Goal: Task Accomplishment & Management: Manage account settings

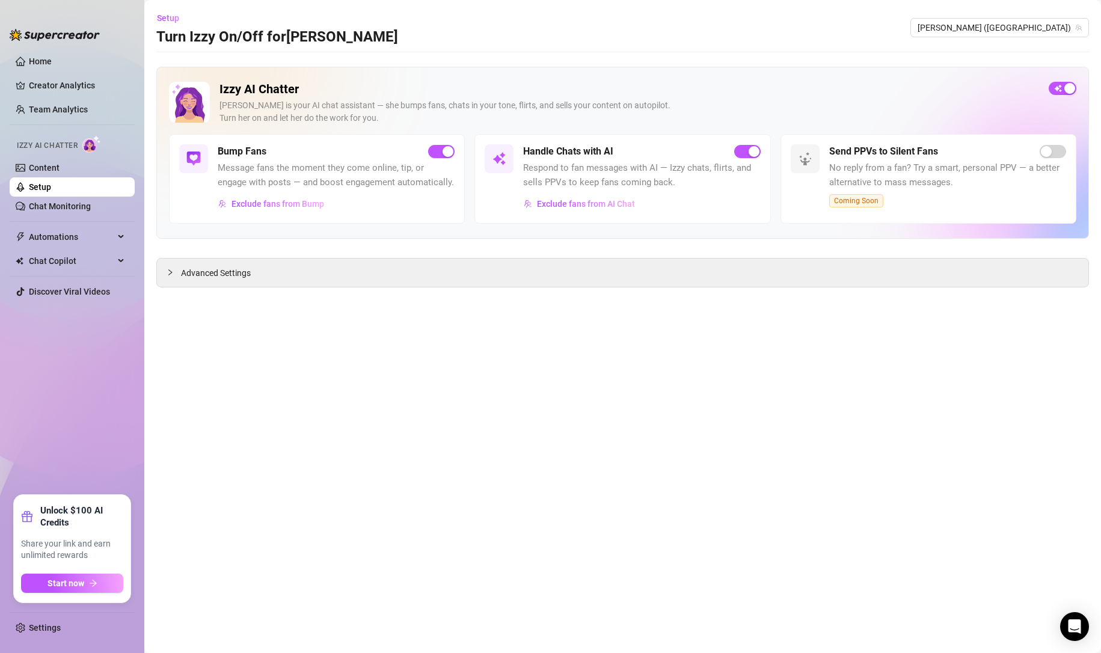
click at [57, 203] on link "Chat Monitoring" at bounding box center [60, 206] width 62 height 10
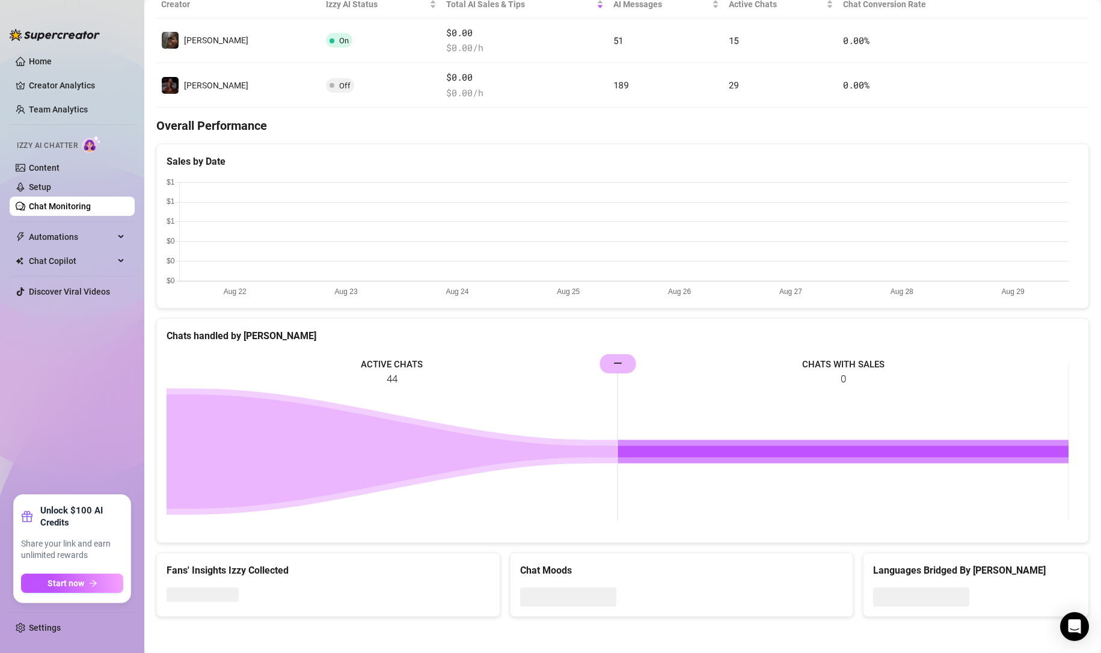
scroll to position [148, 0]
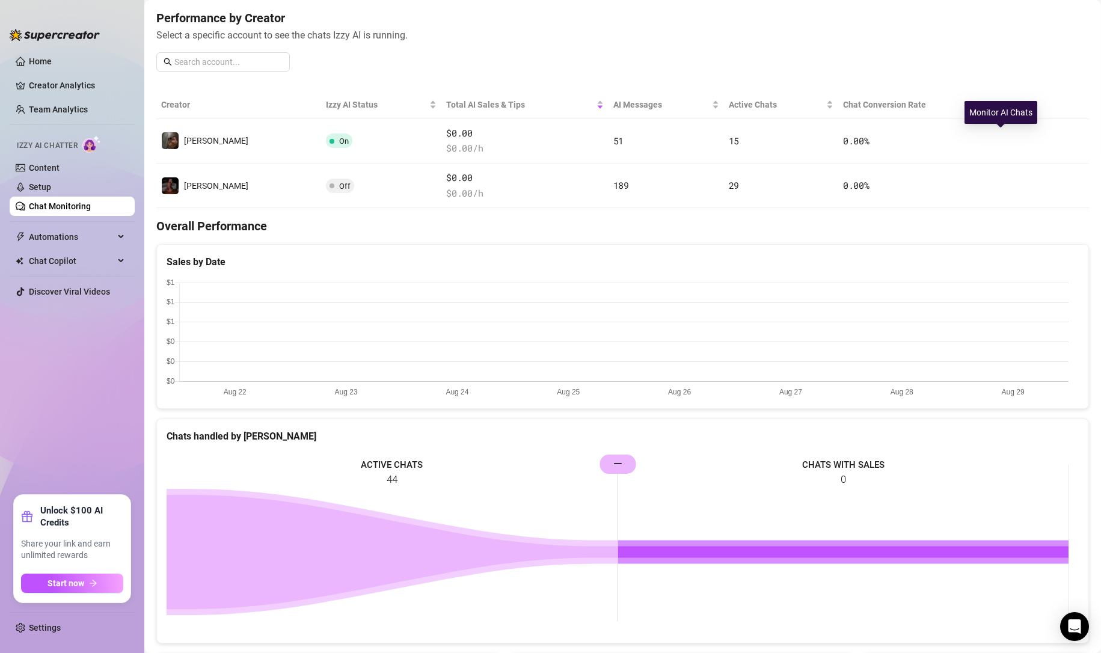
click at [1001, 135] on button "button" at bounding box center [1010, 140] width 19 height 19
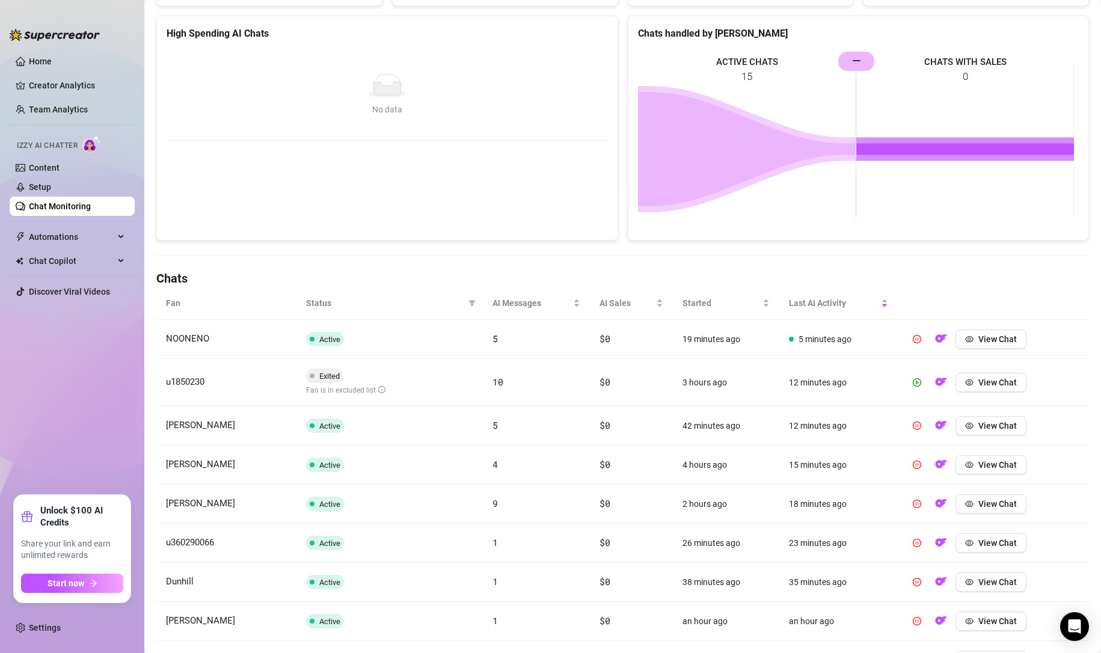
scroll to position [241, 0]
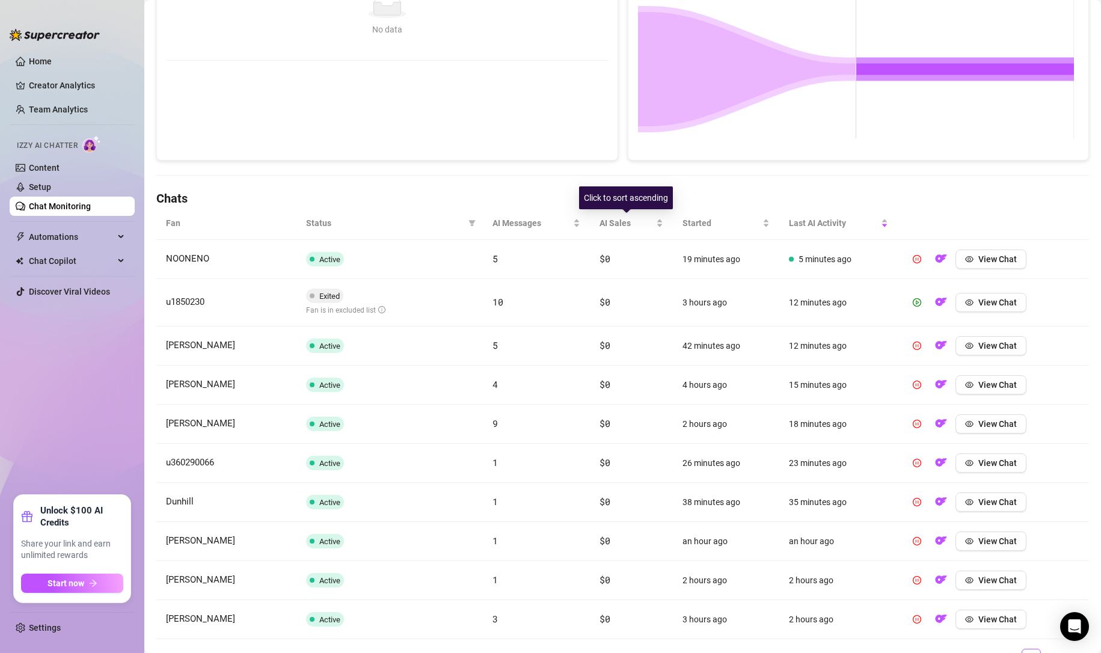
click at [620, 219] on span "AI Sales" at bounding box center [627, 222] width 54 height 13
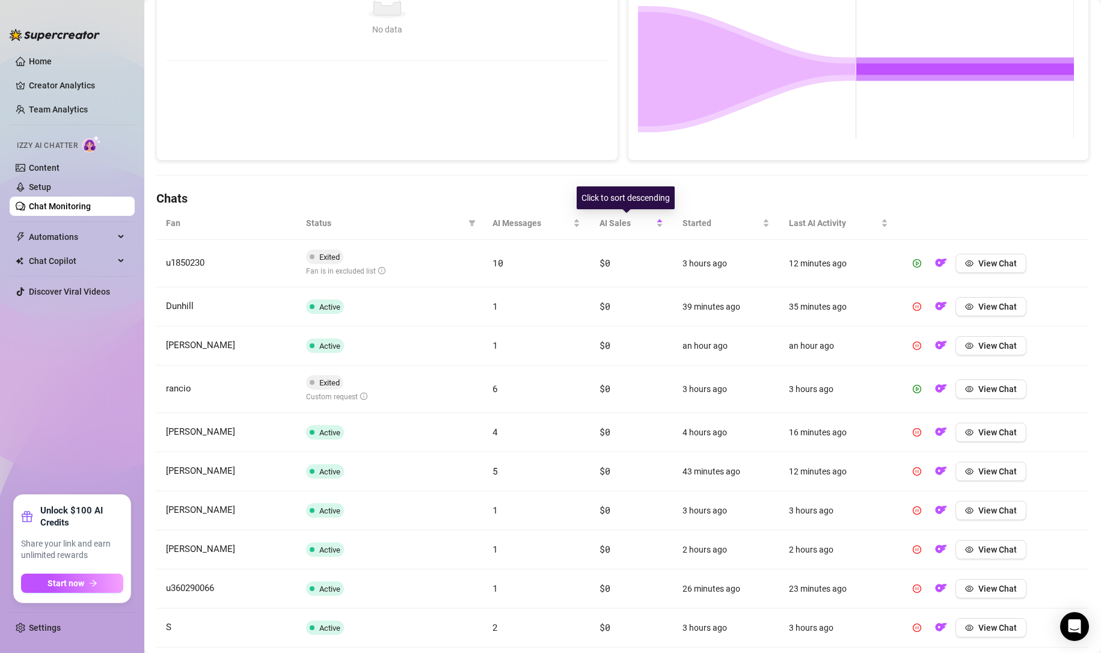
click at [620, 219] on span "AI Sales" at bounding box center [627, 222] width 54 height 13
drag, startPoint x: 308, startPoint y: 271, endPoint x: 396, endPoint y: 274, distance: 87.2
click at [394, 272] on td "Exited Fan is in excluded list" at bounding box center [389, 264] width 186 height 48
click at [403, 276] on td "Exited Fan is in excluded list" at bounding box center [389, 264] width 186 height 48
drag, startPoint x: 309, startPoint y: 397, endPoint x: 352, endPoint y: 397, distance: 43.3
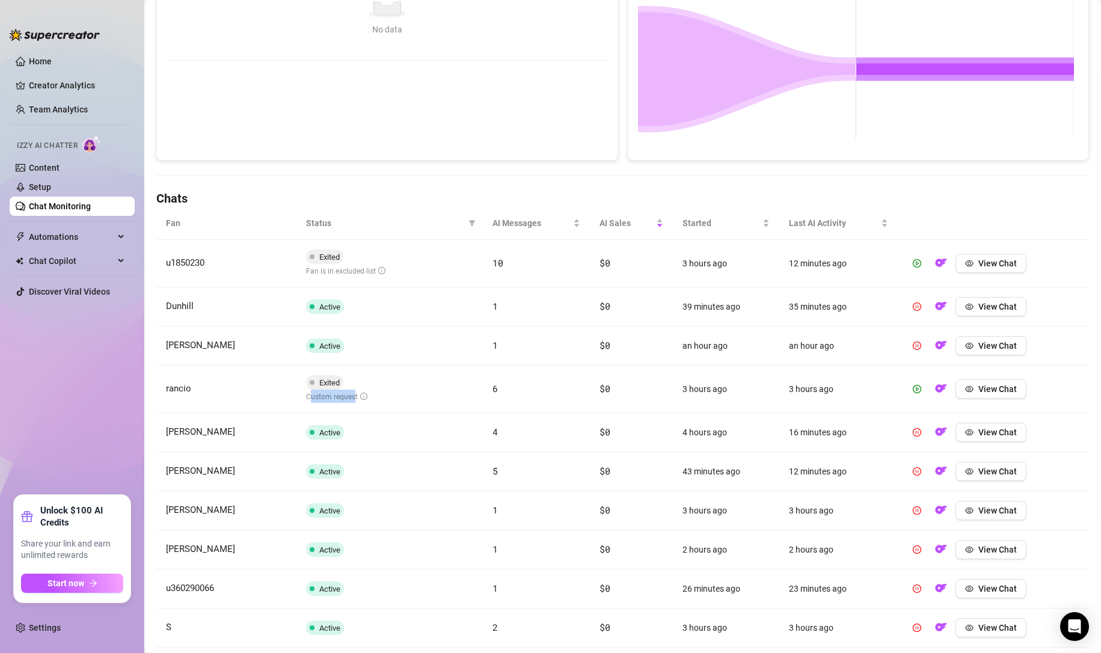
click at [352, 397] on span "Custom request" at bounding box center [336, 397] width 61 height 8
click at [411, 393] on td "Exited Custom request" at bounding box center [389, 390] width 186 height 48
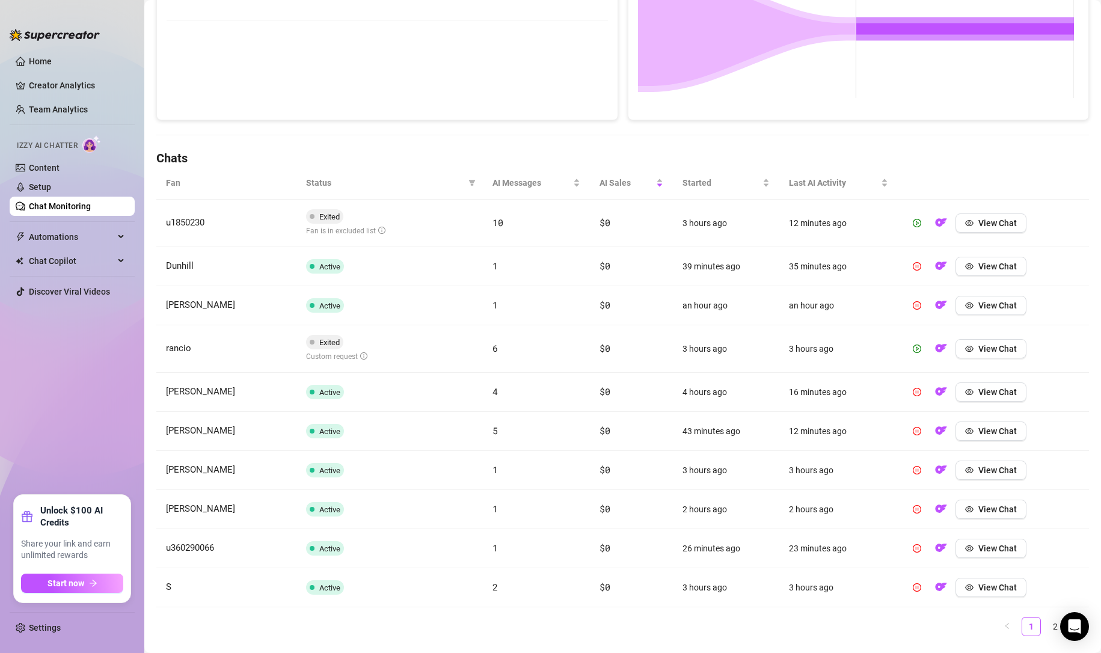
click at [978, 351] on span "View Chat" at bounding box center [997, 349] width 38 height 10
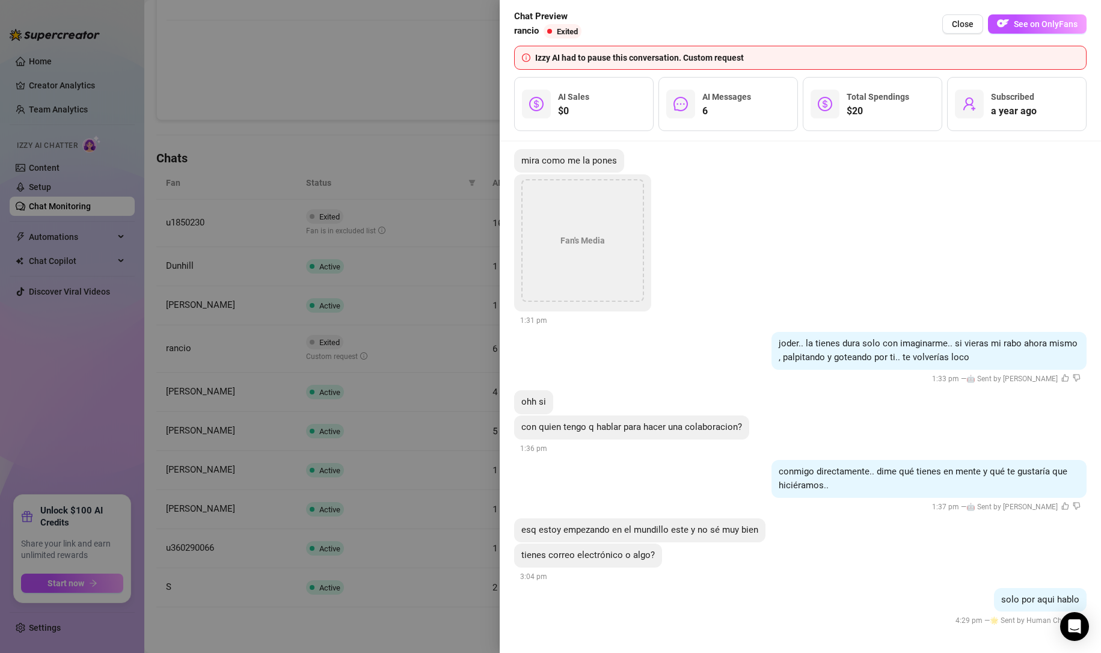
scroll to position [1444, 0]
click at [376, 78] on div at bounding box center [550, 326] width 1101 height 653
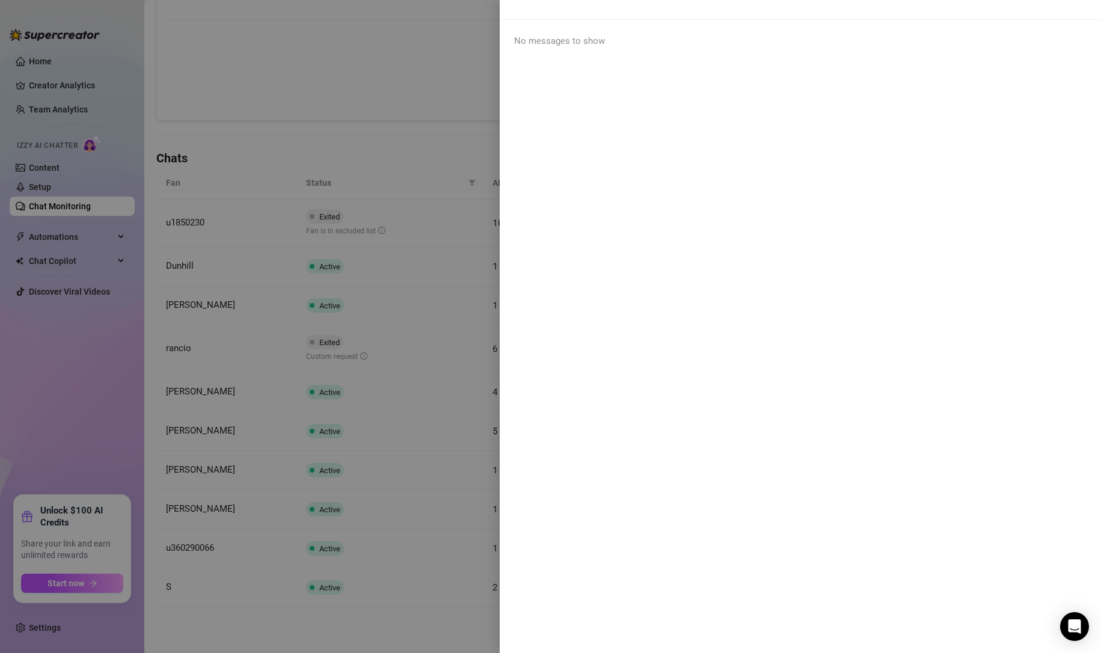
scroll to position [0, 0]
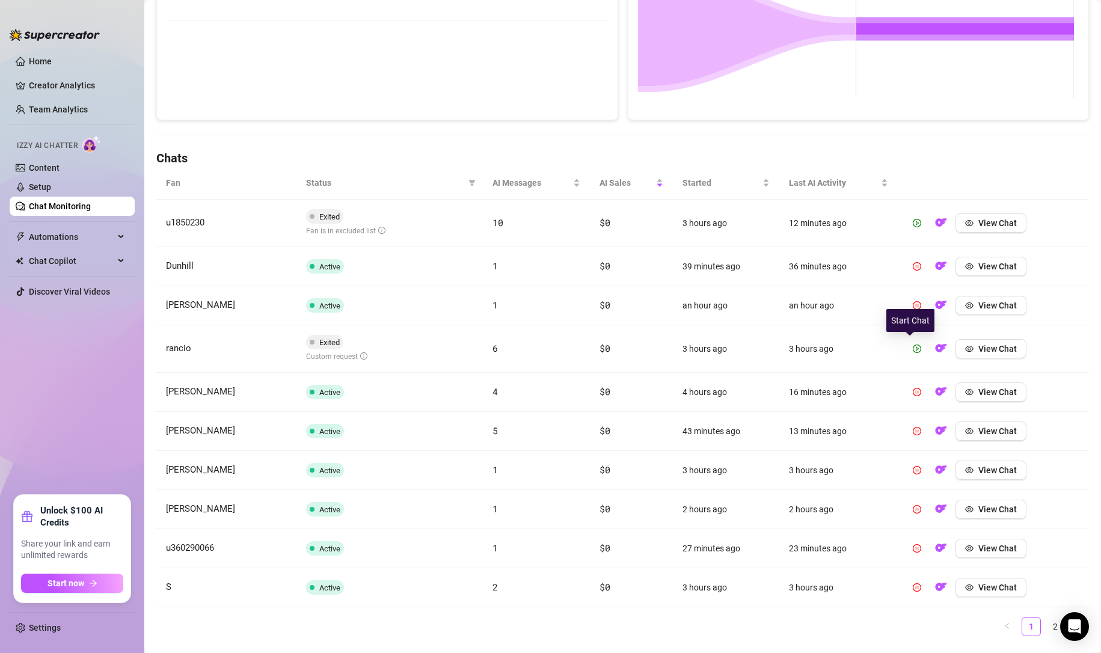
click at [913, 347] on icon "play-circle" at bounding box center [917, 349] width 8 height 8
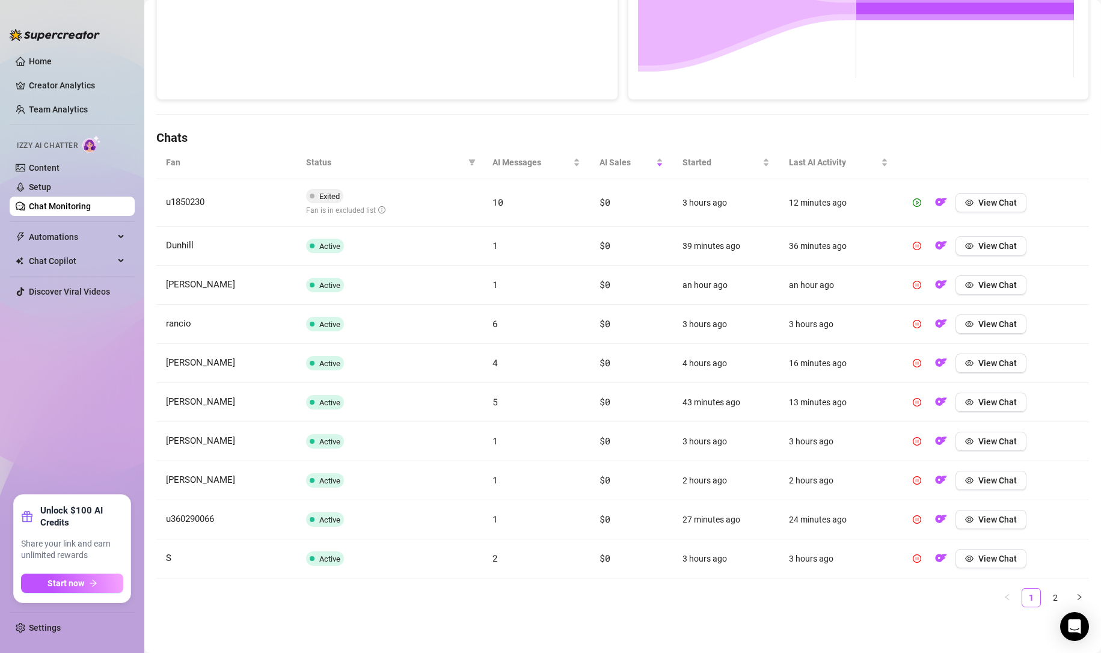
scroll to position [261, 0]
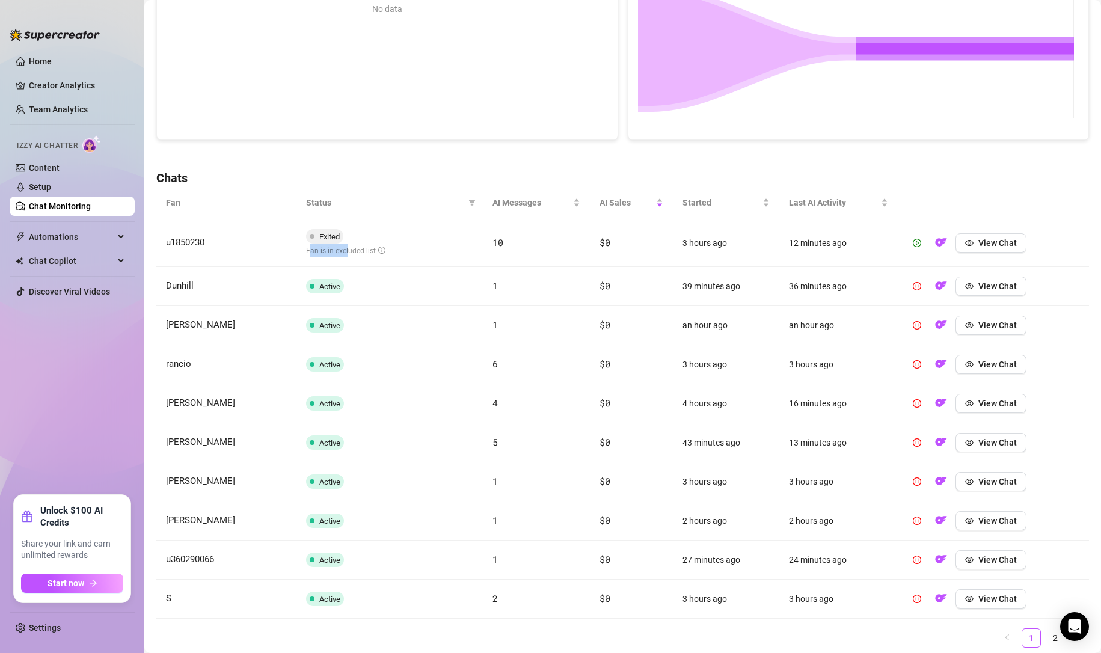
drag, startPoint x: 308, startPoint y: 248, endPoint x: 373, endPoint y: 256, distance: 66.0
click at [370, 256] on div "Fan is in excluded list" at bounding box center [345, 250] width 79 height 13
click at [381, 251] on icon "info-circle" at bounding box center [381, 250] width 1 height 4
click at [413, 250] on td "Exited Fan is in excluded list" at bounding box center [389, 243] width 186 height 48
click at [978, 246] on span "View Chat" at bounding box center [997, 243] width 38 height 10
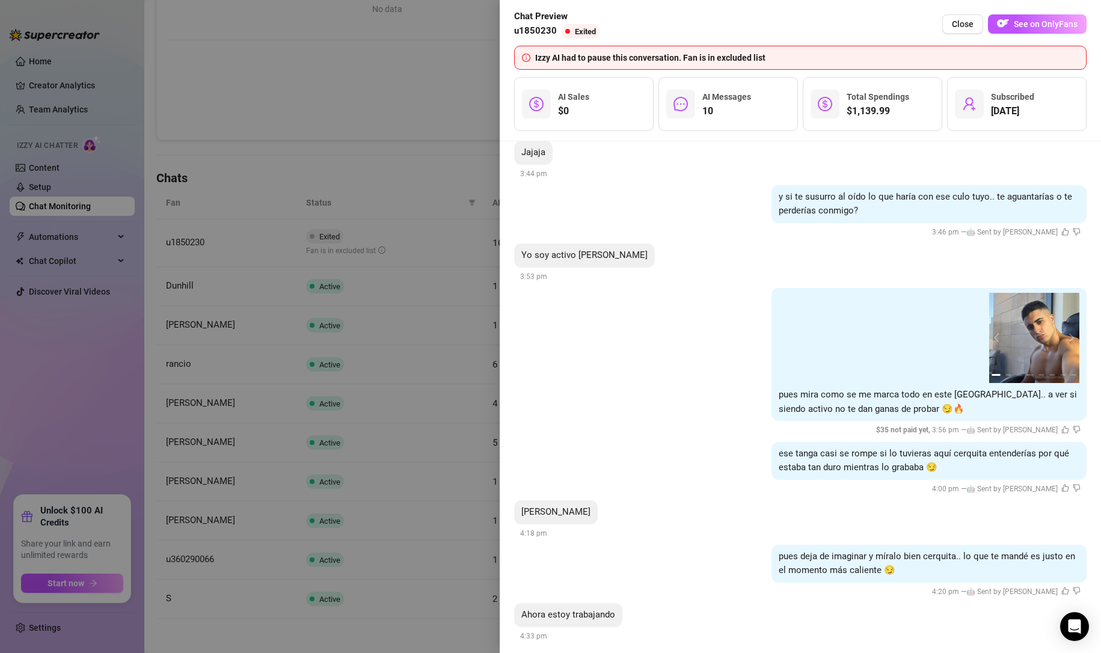
scroll to position [1639, 0]
drag, startPoint x: 558, startPoint y: 55, endPoint x: 775, endPoint y: 50, distance: 216.5
click at [775, 50] on div "Izzy AI had to pause this conversation. Fan is in excluded list" at bounding box center [800, 58] width 572 height 24
click at [794, 52] on div "Izzy AI had to pause this conversation. Fan is in excluded list" at bounding box center [807, 57] width 544 height 13
click at [577, 29] on span "Exited" at bounding box center [585, 31] width 21 height 9
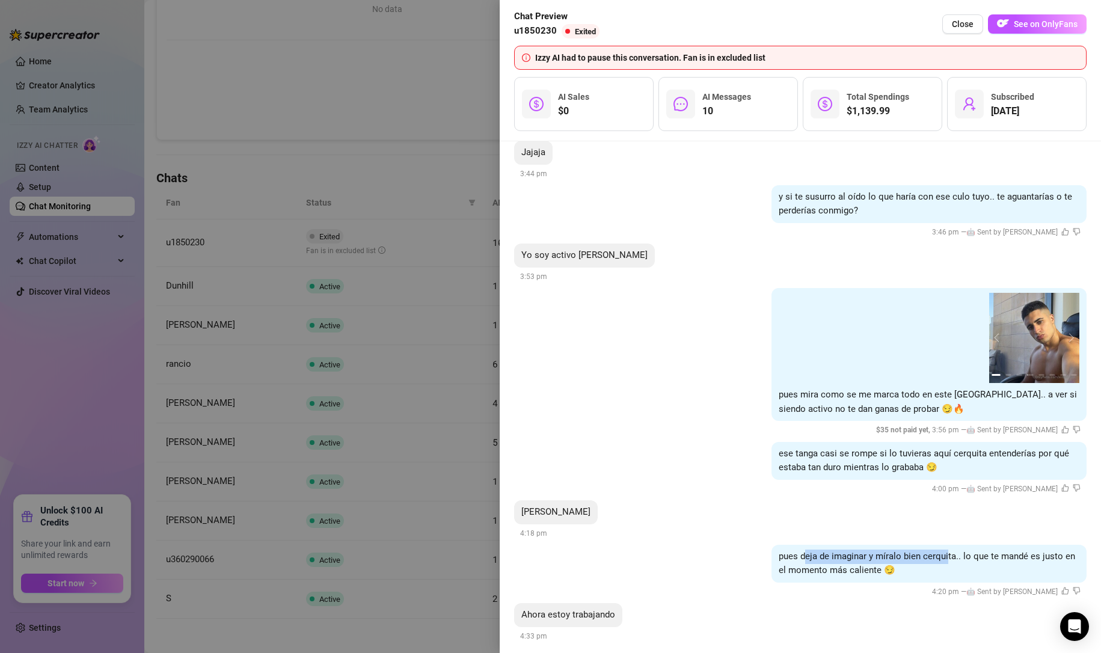
drag, startPoint x: 835, startPoint y: 548, endPoint x: 936, endPoint y: 545, distance: 101.7
click at [936, 551] on span "pues deja de imaginar y míralo bien cerquita.. lo que te mandé es justo en el m…" at bounding box center [927, 563] width 296 height 25
click at [909, 547] on div "pues deja de imaginar y míralo bien cerquita.. lo que te mandé es justo en el m…" at bounding box center [928, 564] width 315 height 38
drag, startPoint x: 413, startPoint y: 204, endPoint x: 427, endPoint y: 212, distance: 15.9
click at [413, 203] on div at bounding box center [550, 326] width 1101 height 653
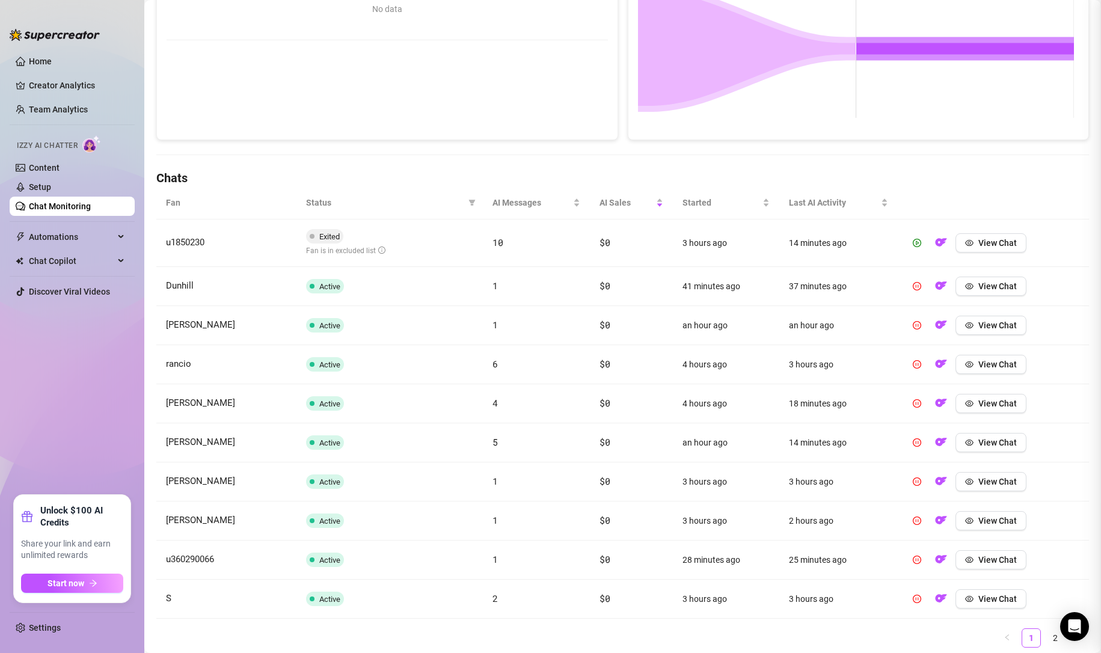
scroll to position [0, 0]
click at [913, 241] on icon "play-circle" at bounding box center [917, 243] width 8 height 8
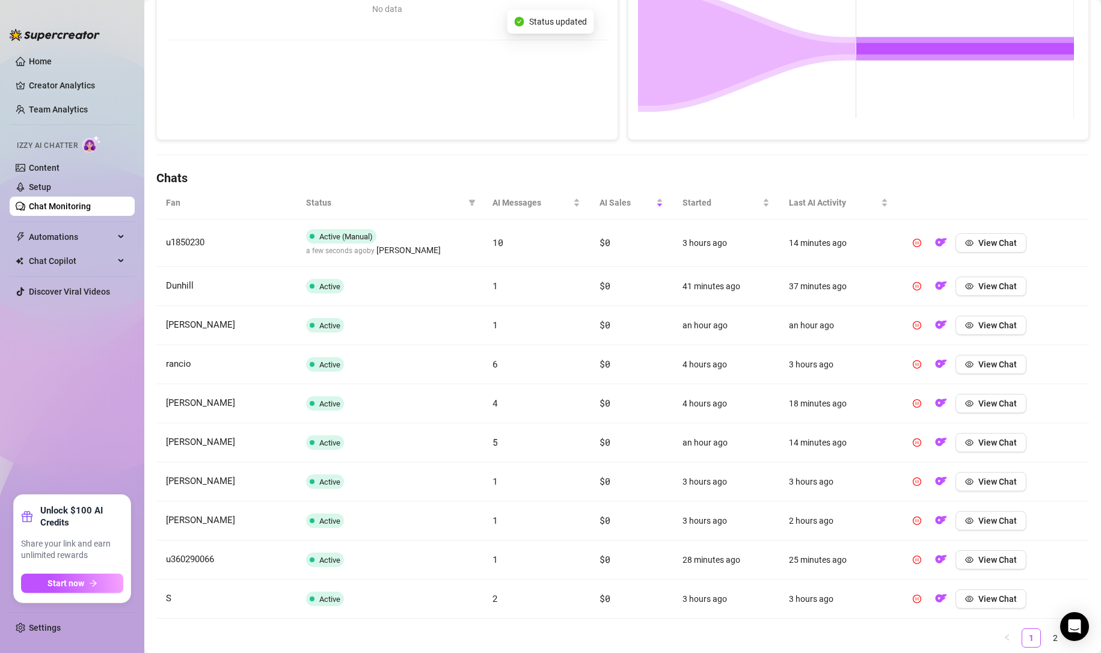
scroll to position [301, 0]
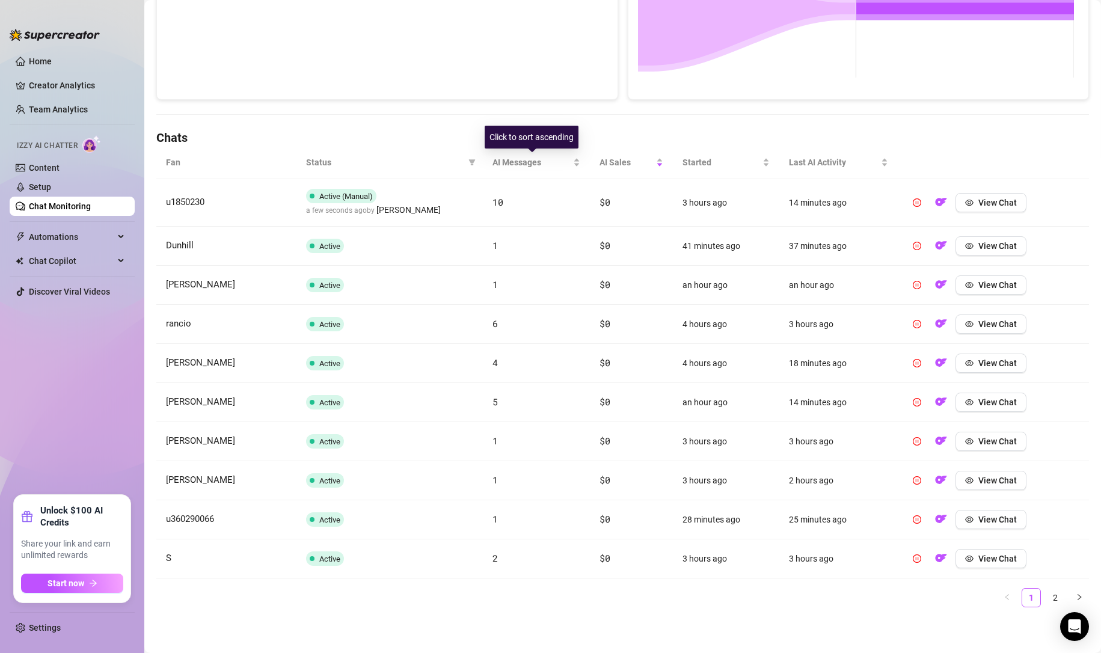
click at [505, 162] on span "AI Messages" at bounding box center [531, 162] width 78 height 13
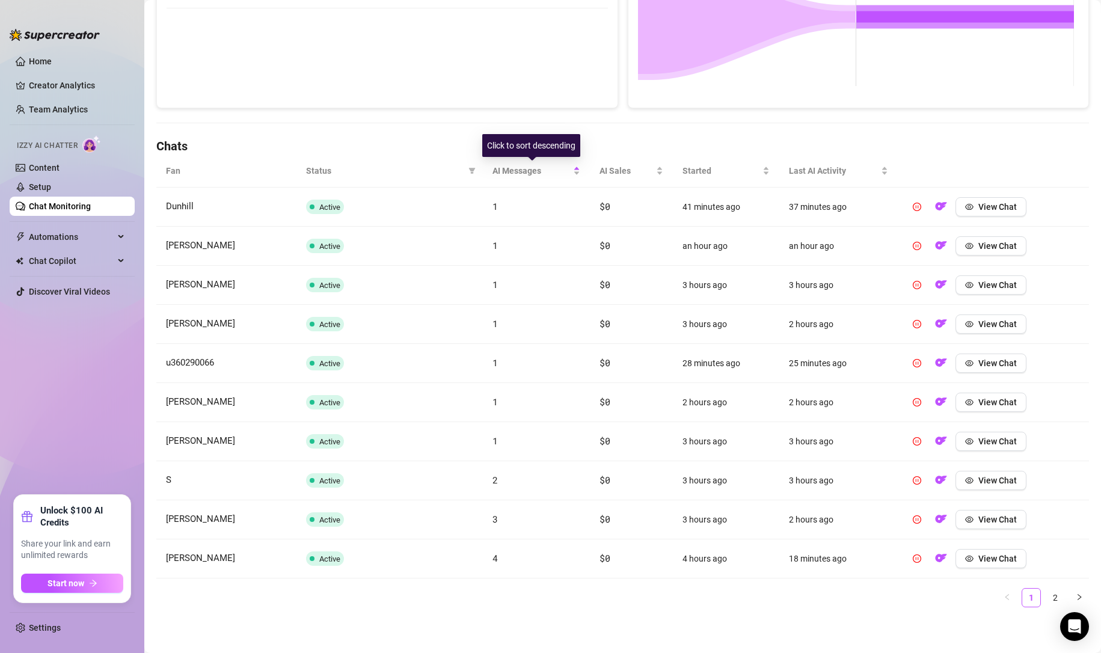
scroll to position [293, 0]
click at [505, 164] on div "AI Messages" at bounding box center [536, 170] width 88 height 13
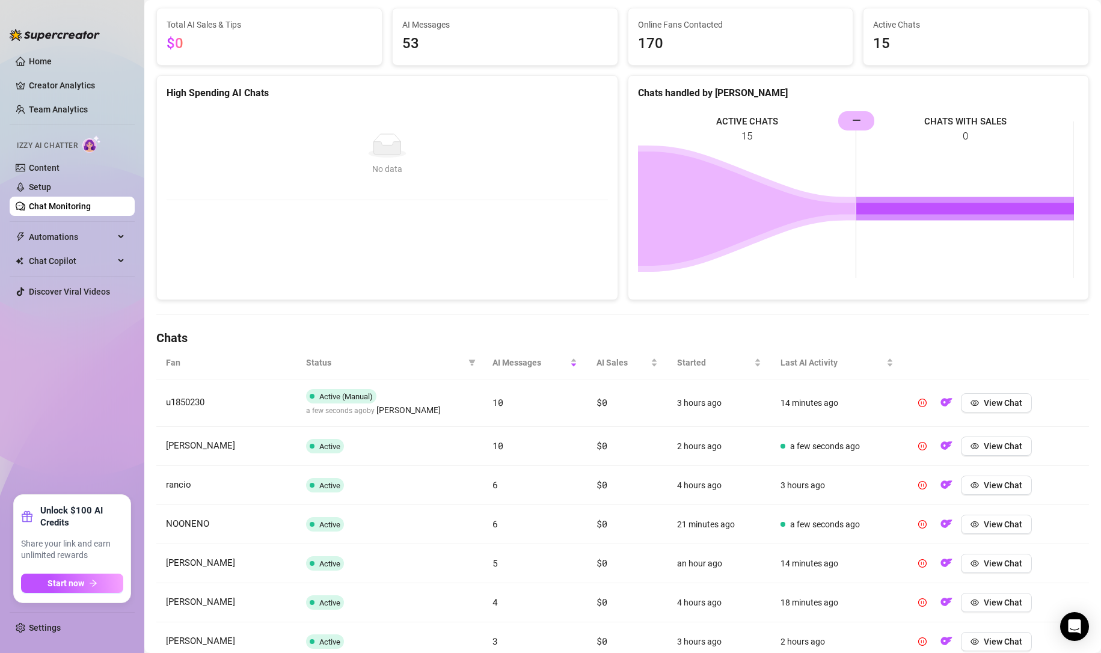
scroll to position [0, 0]
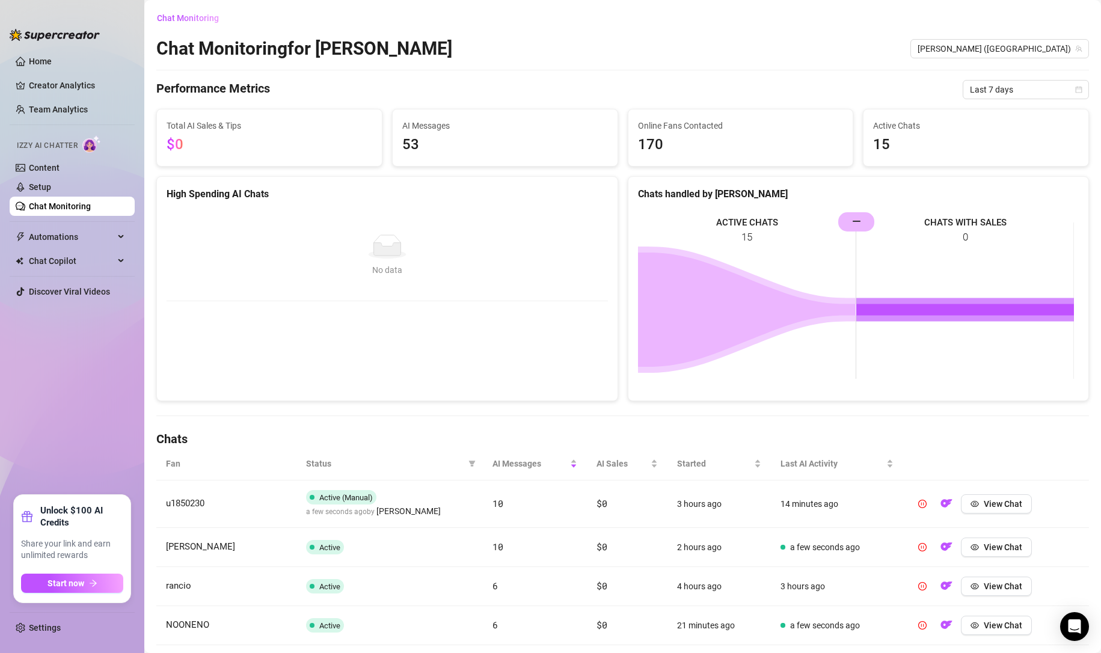
click at [39, 182] on link "Setup" at bounding box center [40, 187] width 22 height 10
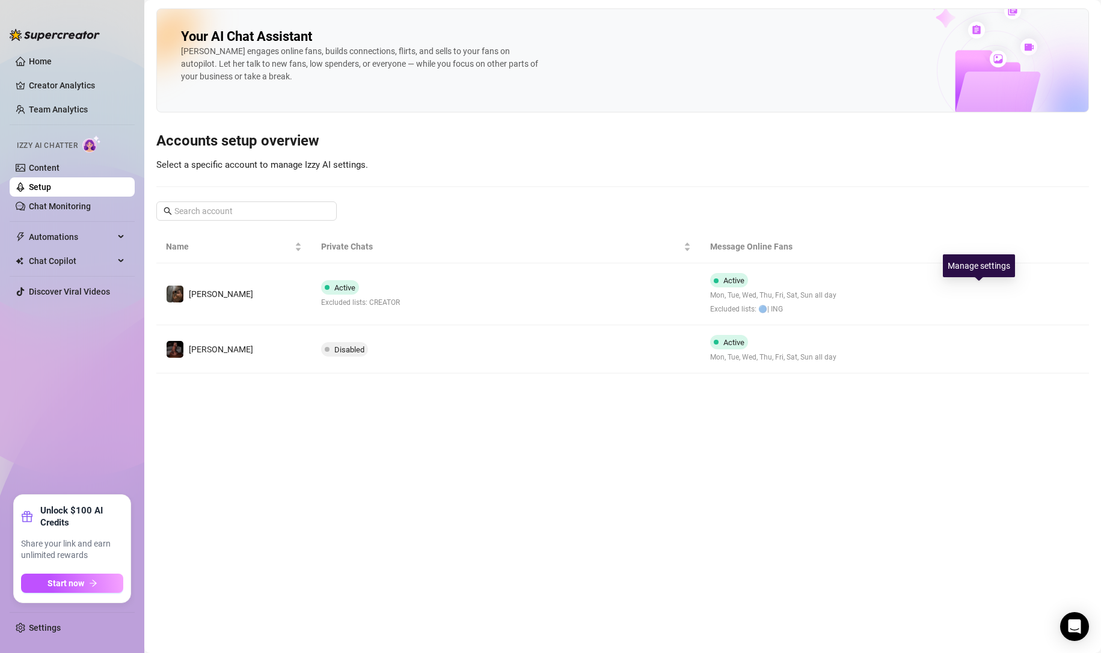
click at [981, 292] on icon "right" at bounding box center [979, 294] width 8 height 8
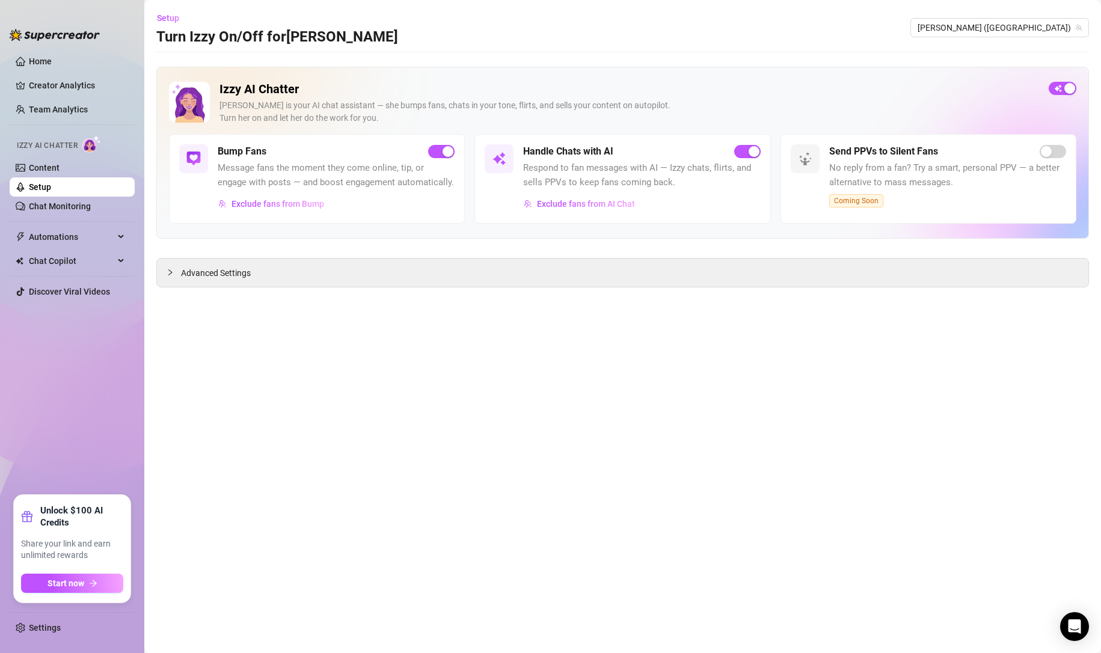
click at [557, 203] on span "Exclude fans from AI Chat" at bounding box center [586, 204] width 98 height 10
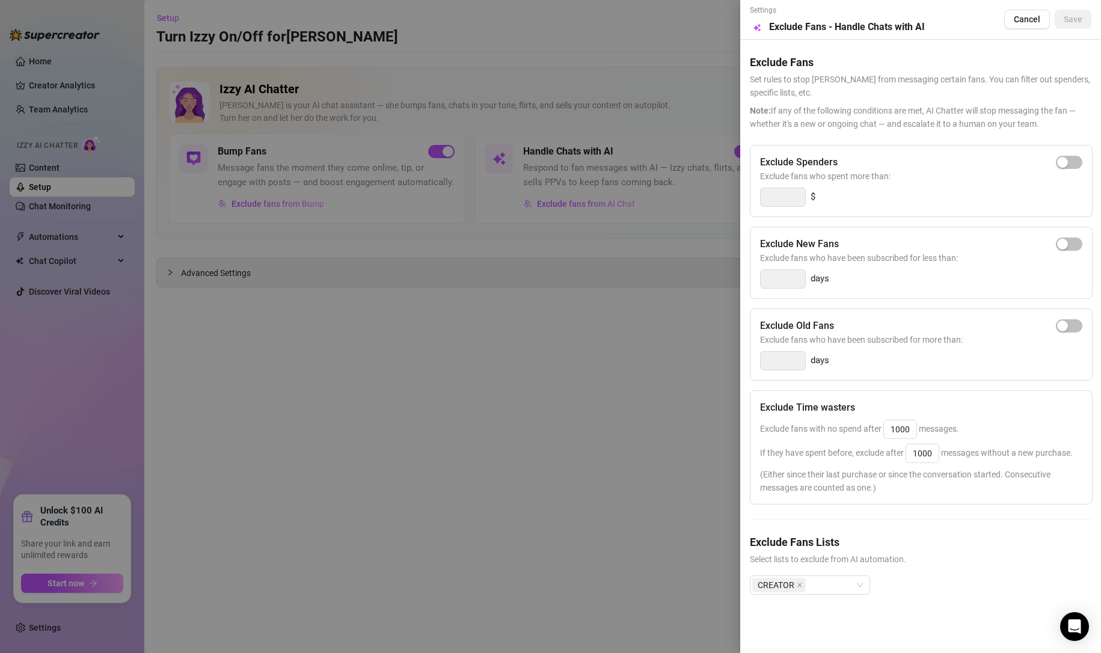
click at [861, 590] on div "CREATOR" at bounding box center [810, 584] width 120 height 19
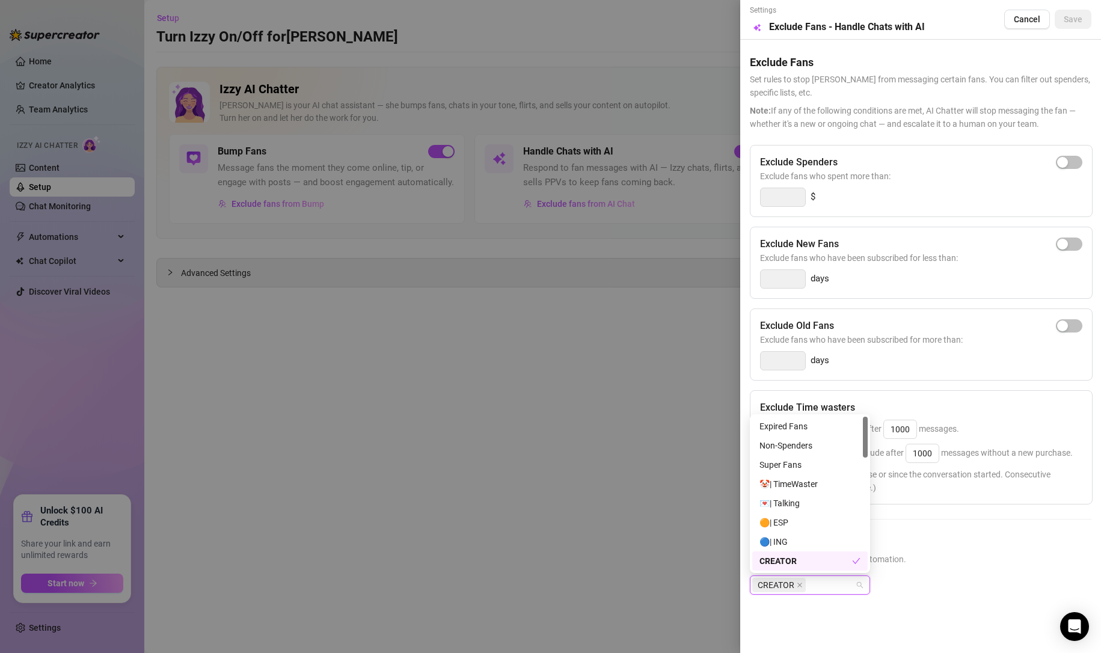
click at [857, 587] on div "CREATOR" at bounding box center [810, 584] width 120 height 19
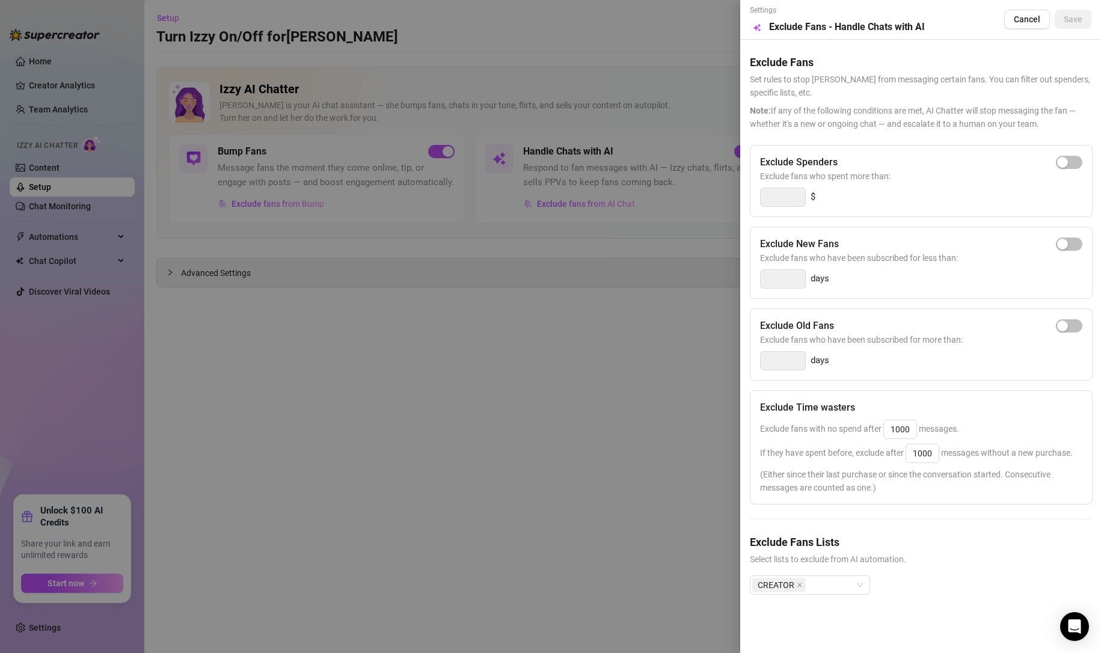
click at [622, 505] on div at bounding box center [550, 326] width 1101 height 653
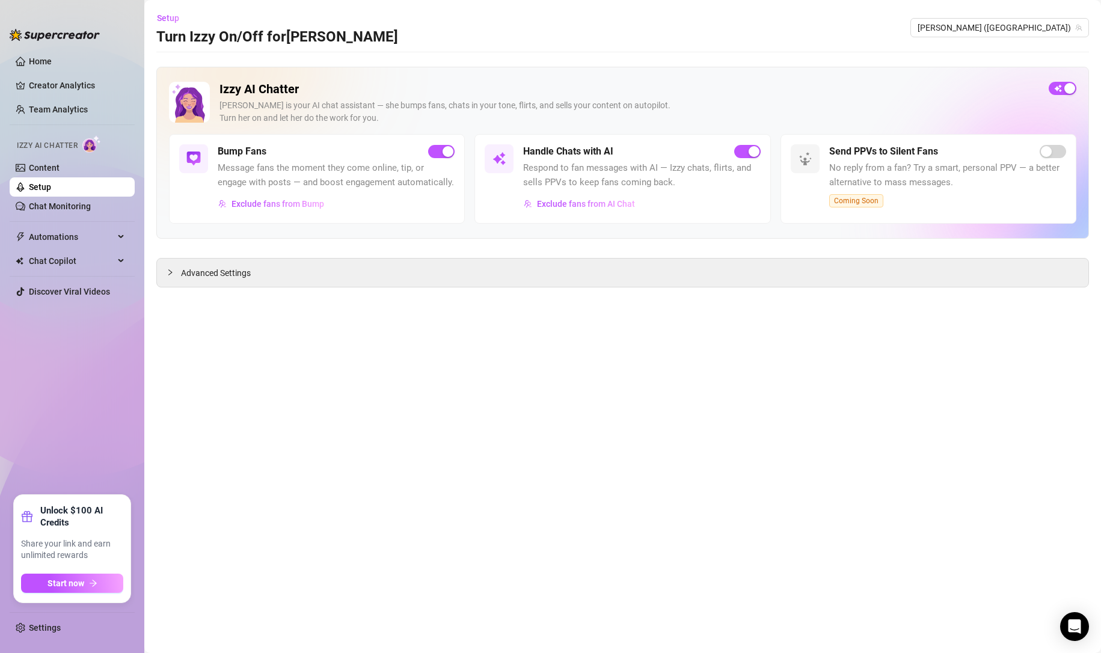
click at [279, 204] on span "Exclude fans from Bump" at bounding box center [278, 204] width 93 height 10
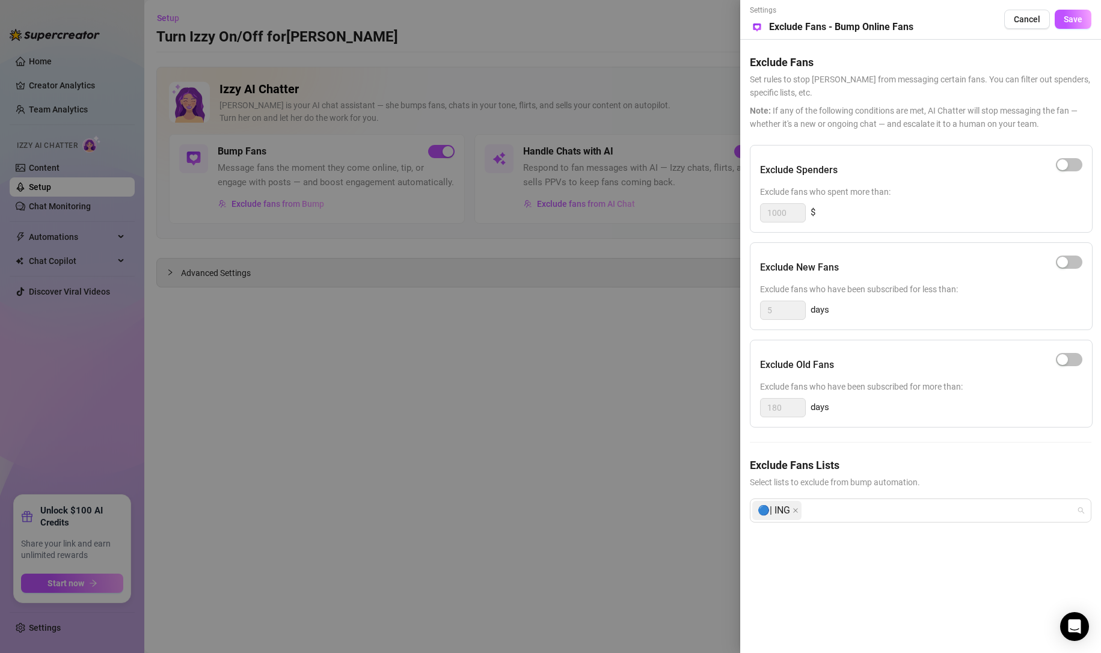
click at [793, 507] on span "🔵| ING" at bounding box center [776, 510] width 49 height 19
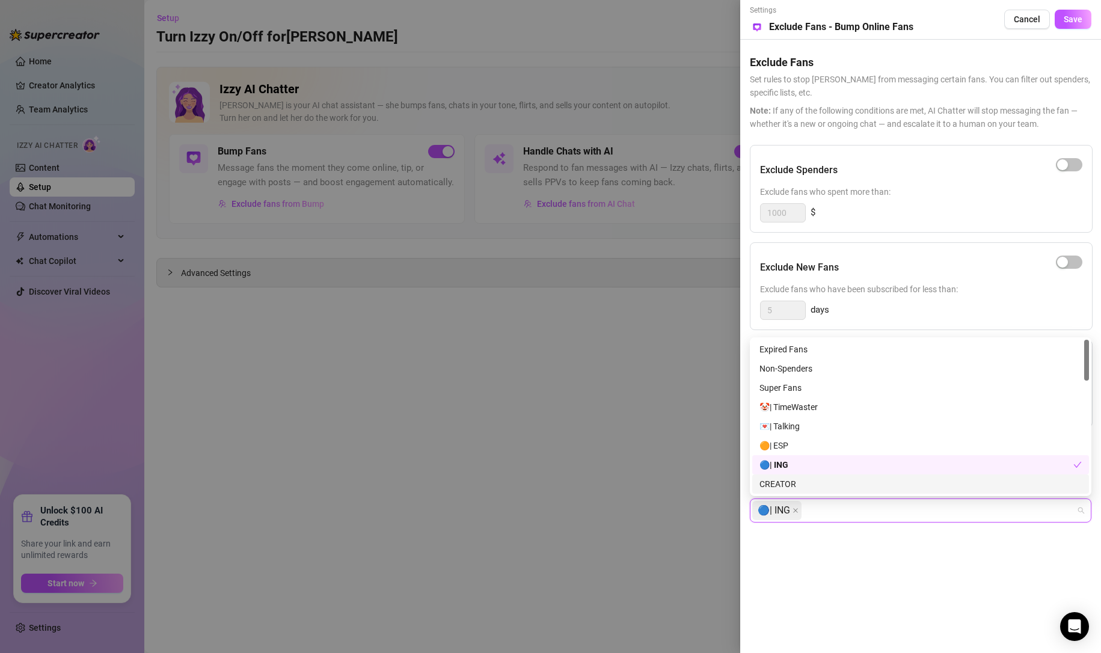
click at [797, 512] on icon "close" at bounding box center [796, 511] width 6 height 6
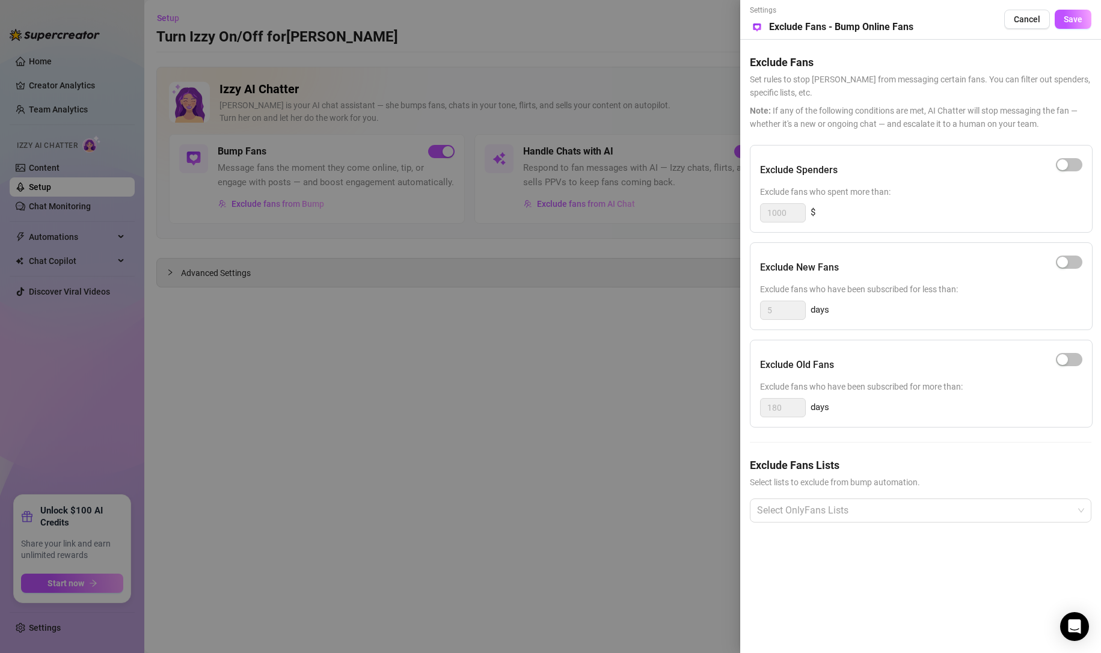
click at [1063, 19] on button "Save" at bounding box center [1073, 19] width 37 height 19
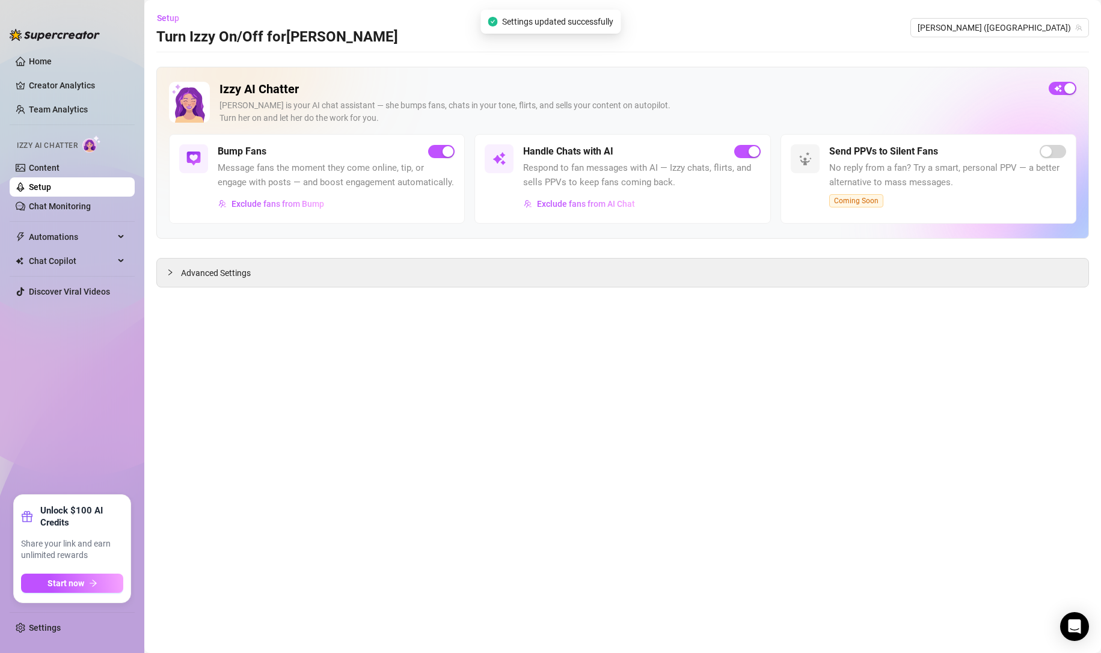
click at [525, 401] on main "Setup Turn Izzy On/Off for [PERSON_NAME] (edgiriland) Izzy AI Chatter [PERSON_N…" at bounding box center [622, 326] width 957 height 653
click at [580, 202] on span "Exclude fans from AI Chat" at bounding box center [586, 204] width 98 height 10
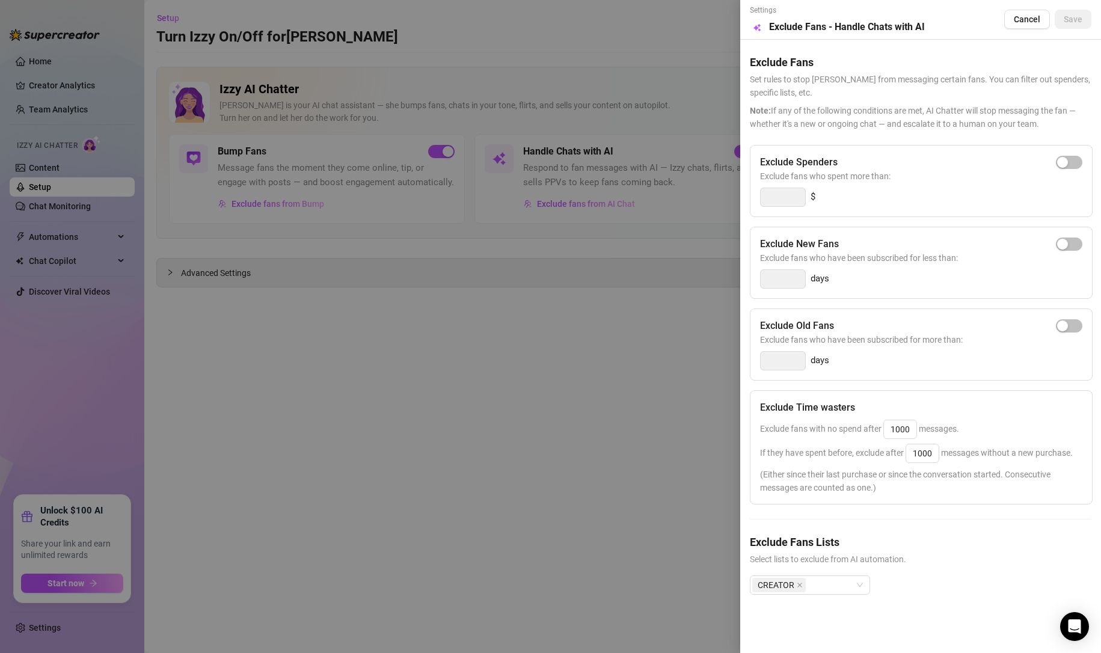
click at [652, 424] on div at bounding box center [550, 326] width 1101 height 653
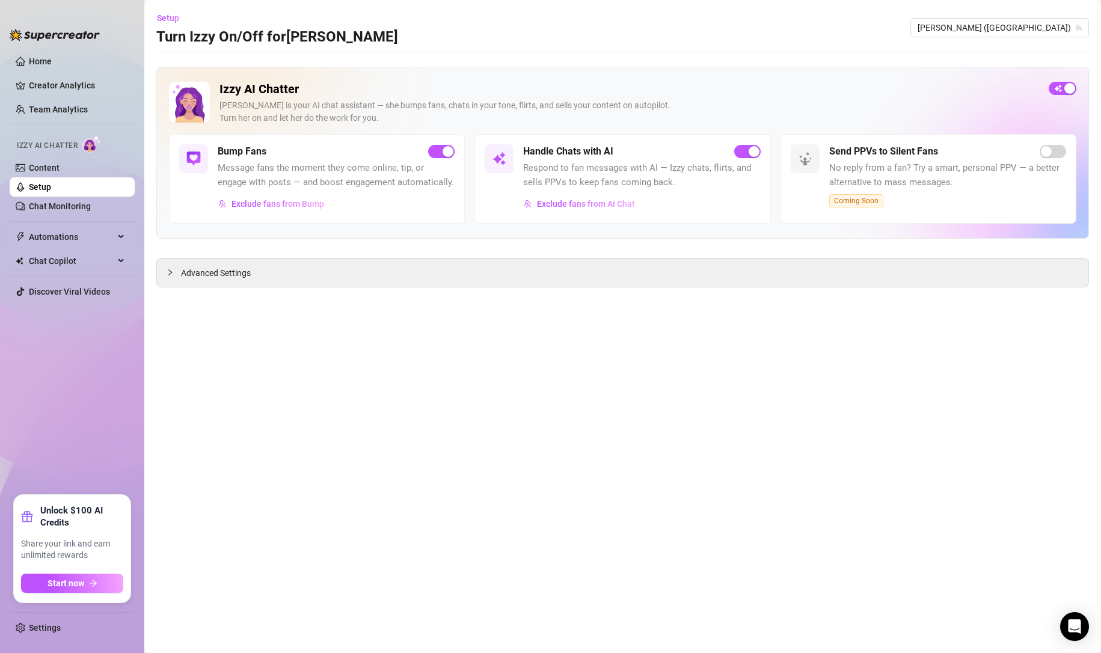
click at [58, 163] on link "Content" at bounding box center [44, 168] width 31 height 10
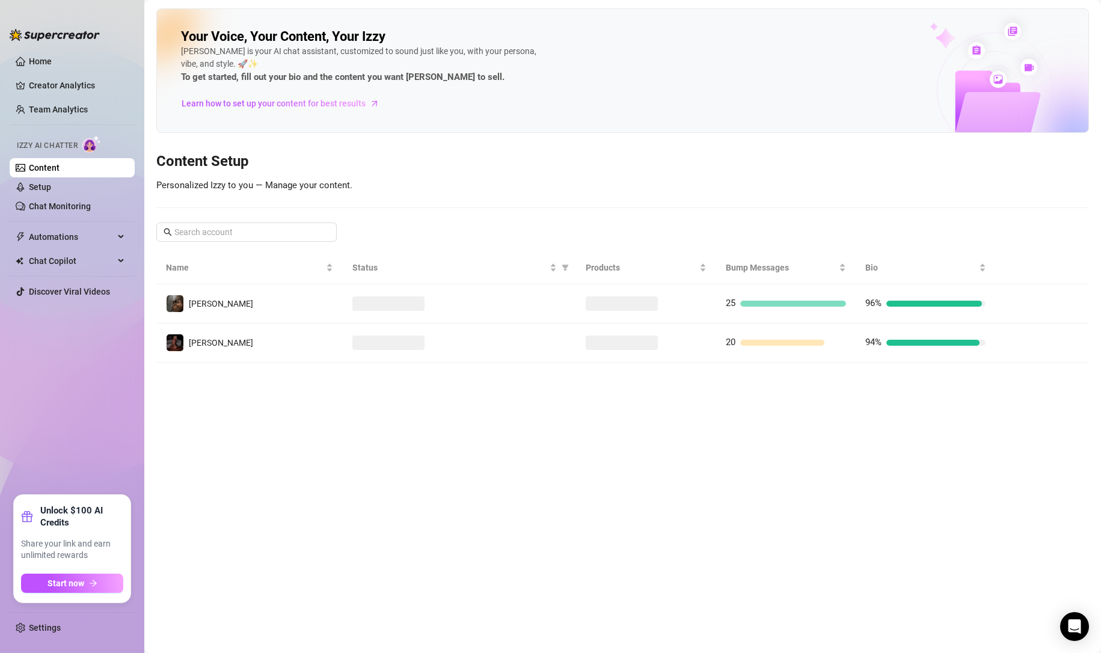
click at [1019, 303] on icon "right" at bounding box center [1015, 303] width 8 height 8
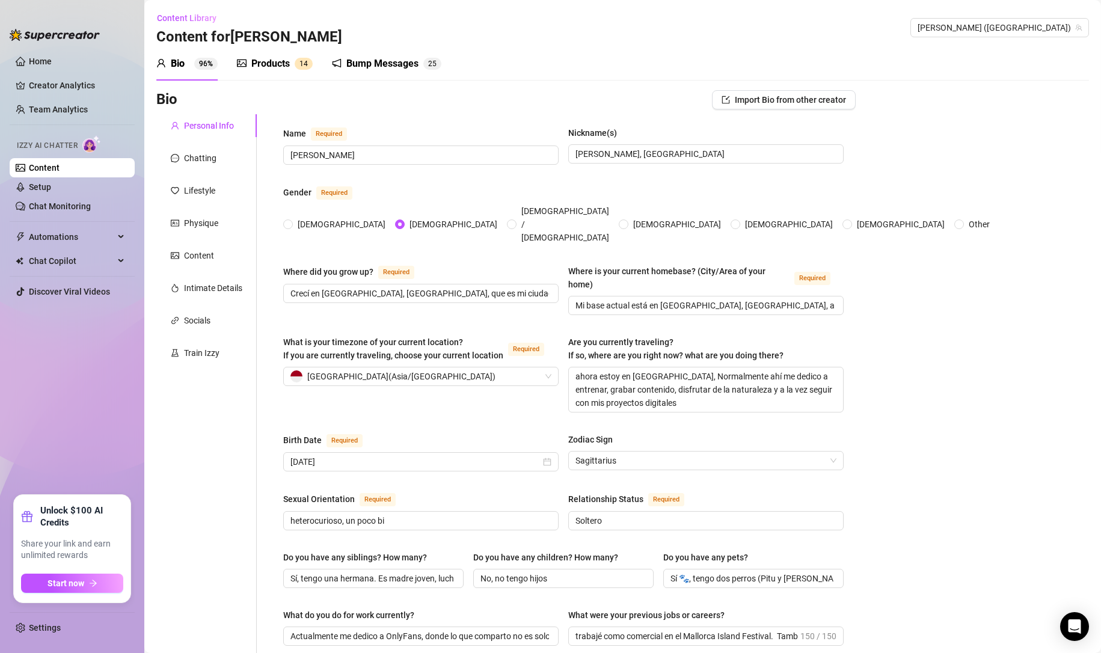
click at [282, 67] on div "Products" at bounding box center [270, 64] width 38 height 14
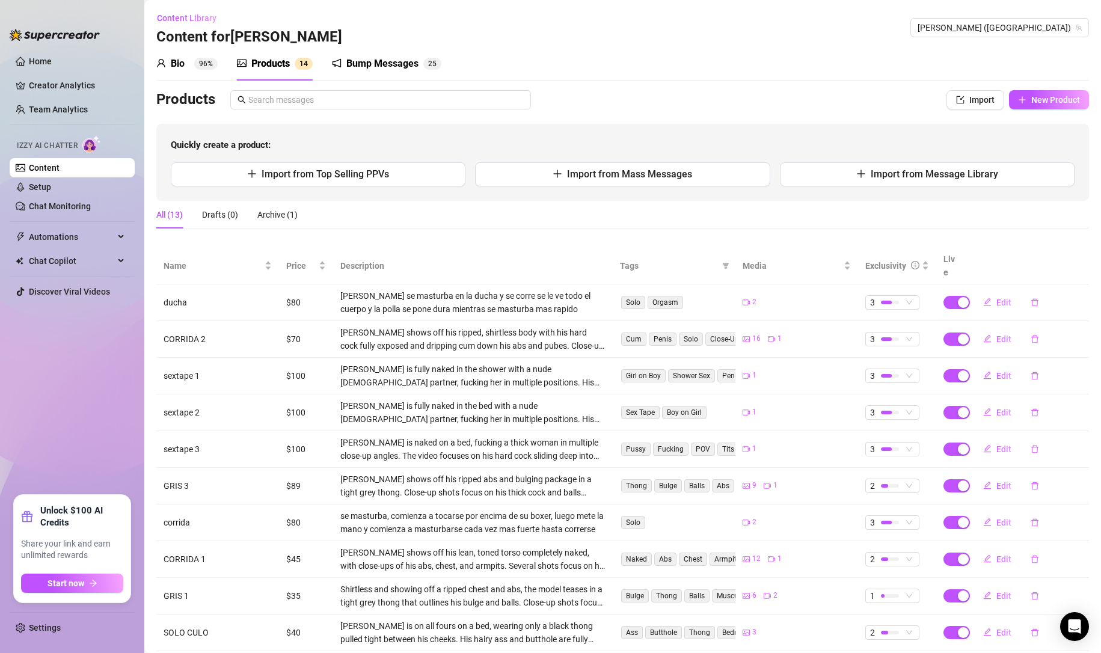
click at [297, 261] on span "Price" at bounding box center [301, 265] width 30 height 13
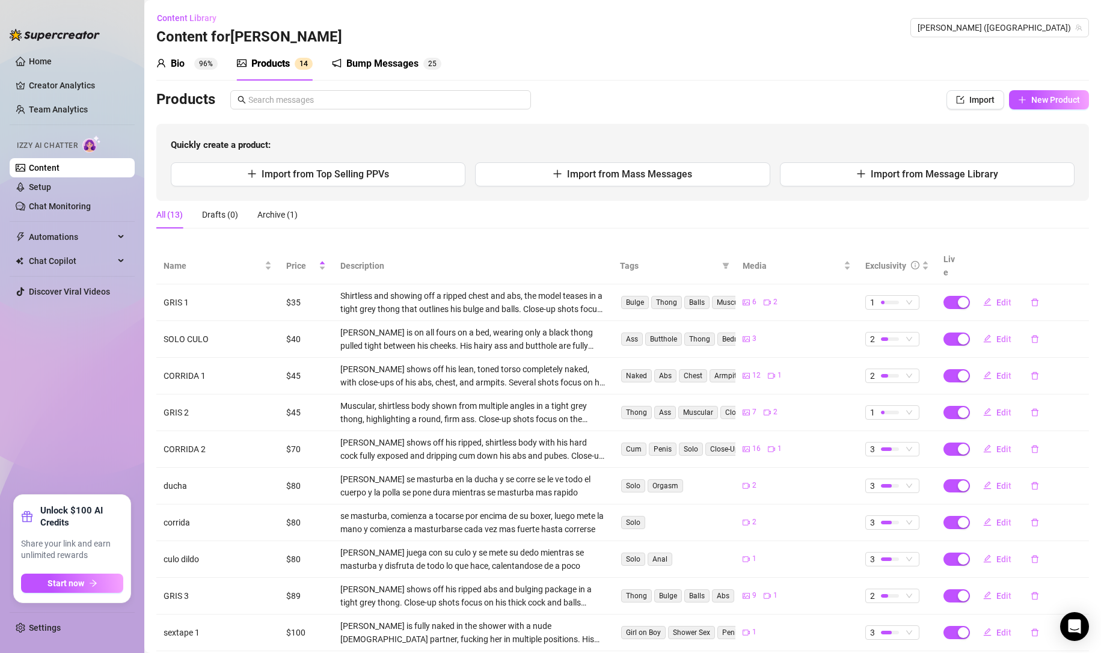
scroll to position [55, 0]
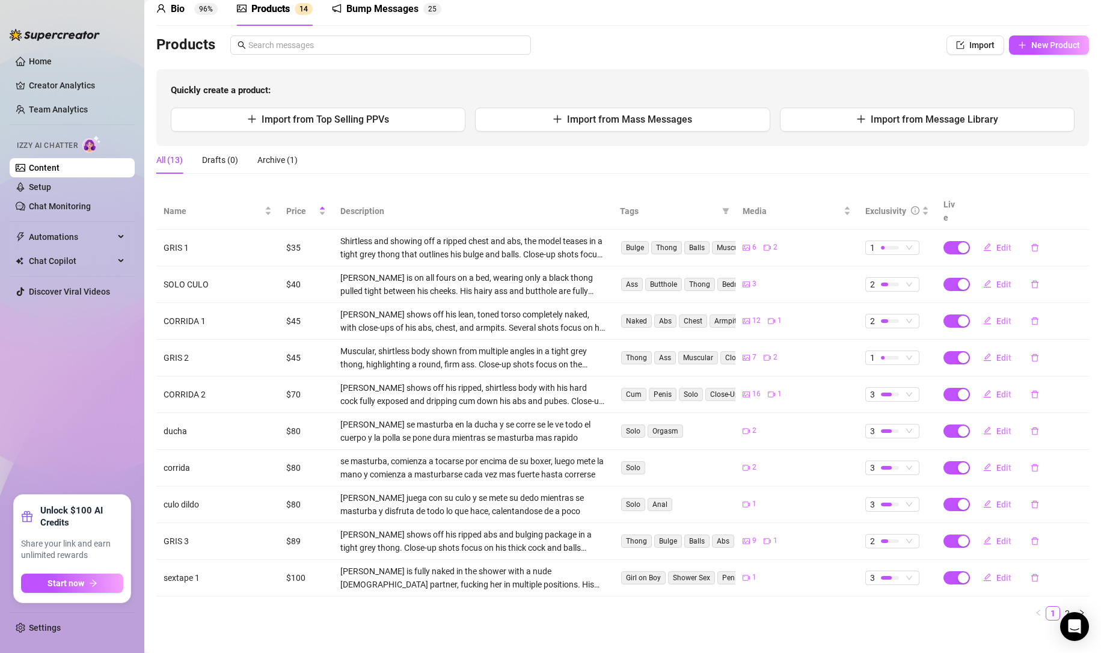
click at [897, 351] on span "1" at bounding box center [892, 357] width 44 height 13
click at [885, 387] on span "2" at bounding box center [906, 385] width 78 height 13
click at [905, 535] on span "2" at bounding box center [892, 541] width 44 height 13
click at [885, 585] on span "3" at bounding box center [906, 587] width 78 height 13
click at [238, 204] on span "Name" at bounding box center [213, 210] width 99 height 13
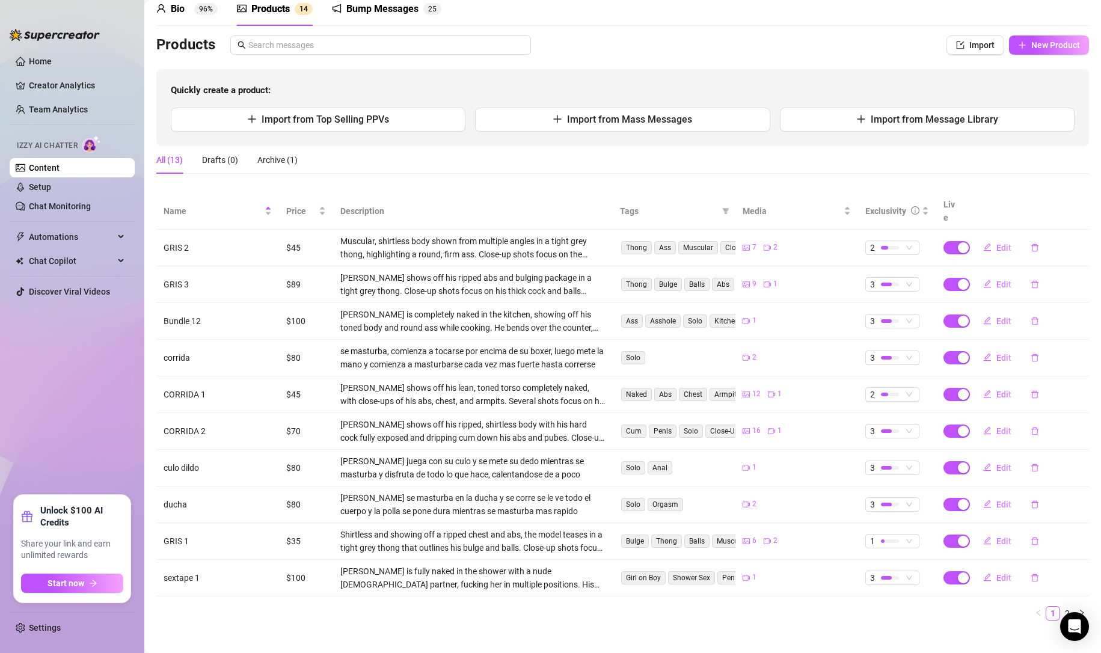
click at [1061, 607] on link "2" at bounding box center [1067, 613] width 13 height 13
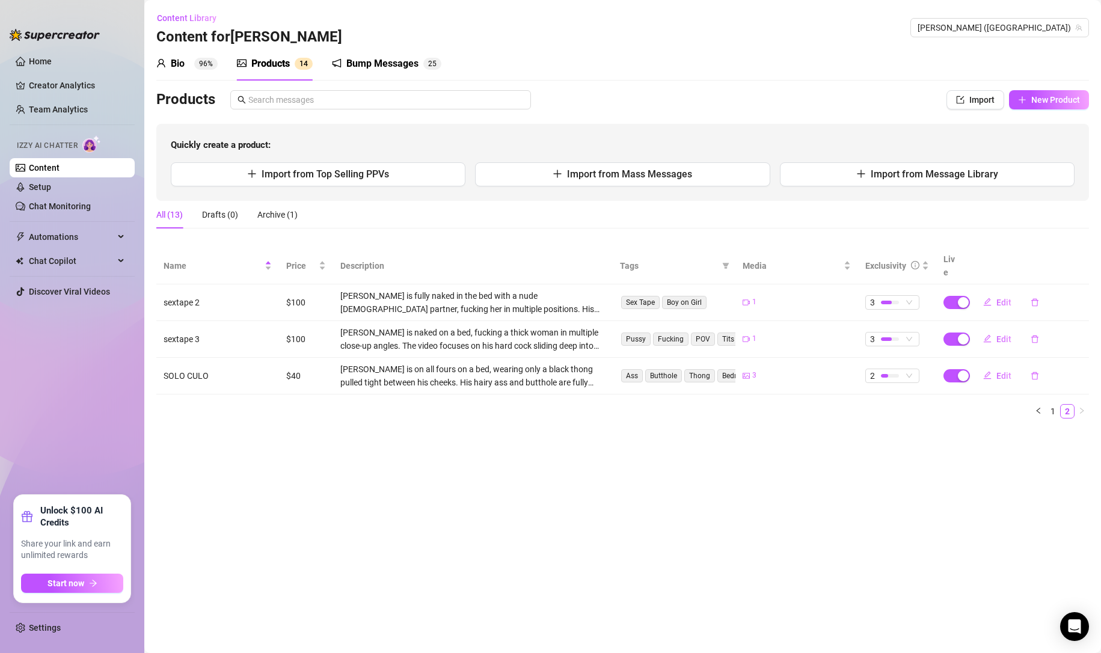
click at [158, 212] on div "All (13)" at bounding box center [169, 214] width 26 height 13
click at [213, 218] on div "Drafts (0)" at bounding box center [220, 214] width 36 height 13
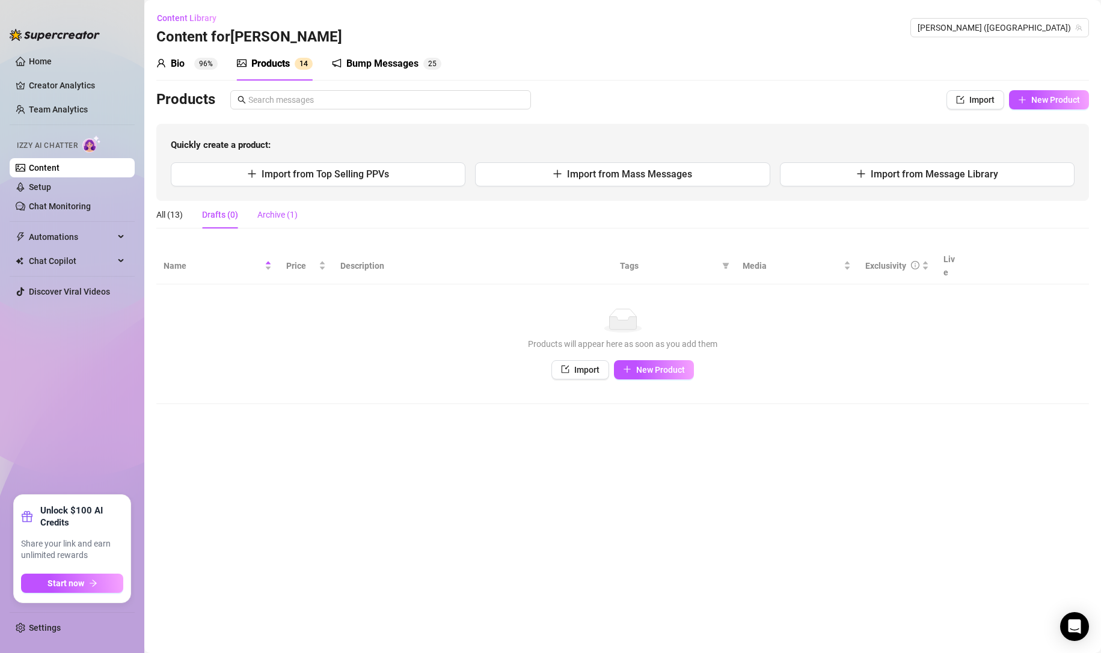
click at [278, 216] on div "Archive (1)" at bounding box center [277, 214] width 40 height 13
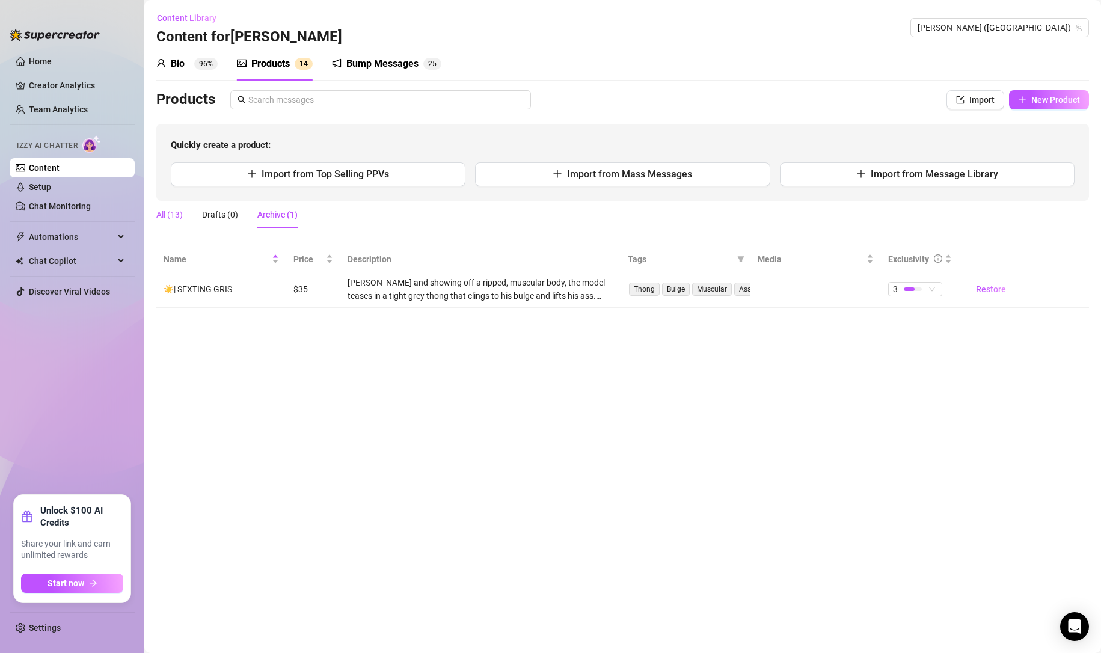
click at [174, 215] on div "All (13)" at bounding box center [169, 214] width 26 height 13
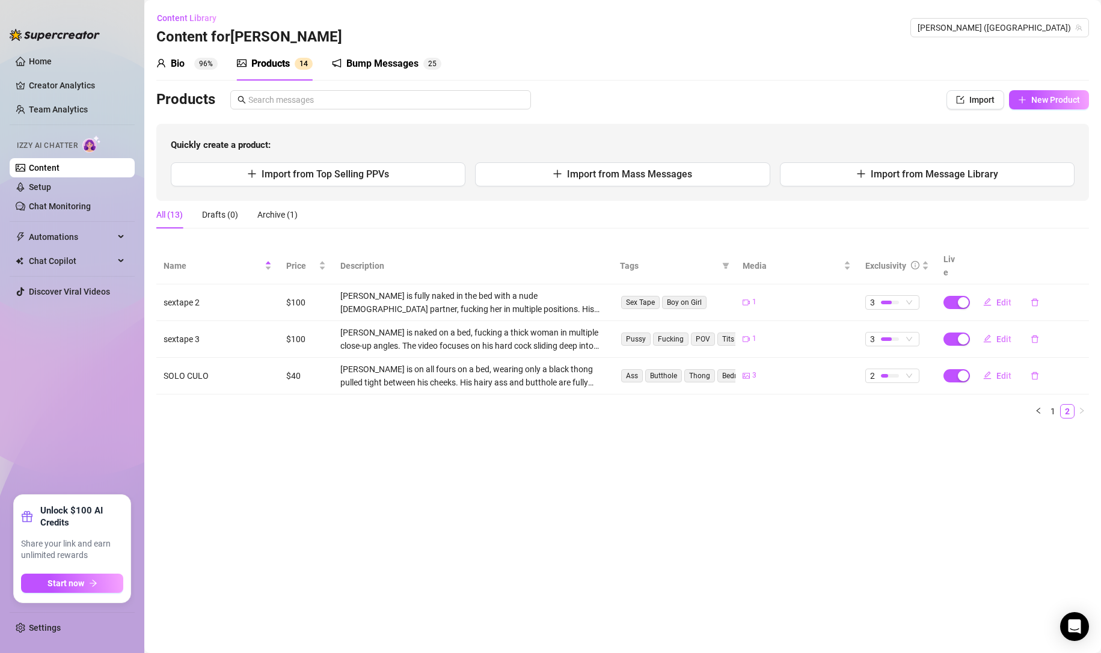
click at [1051, 405] on link "1" at bounding box center [1052, 411] width 13 height 13
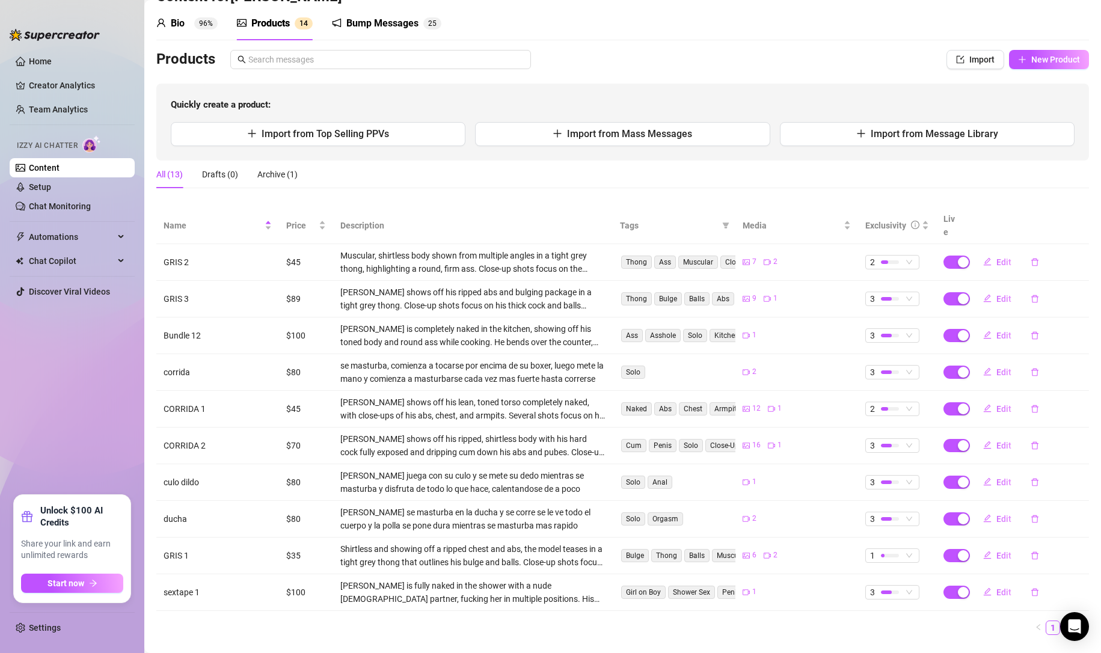
scroll to position [55, 0]
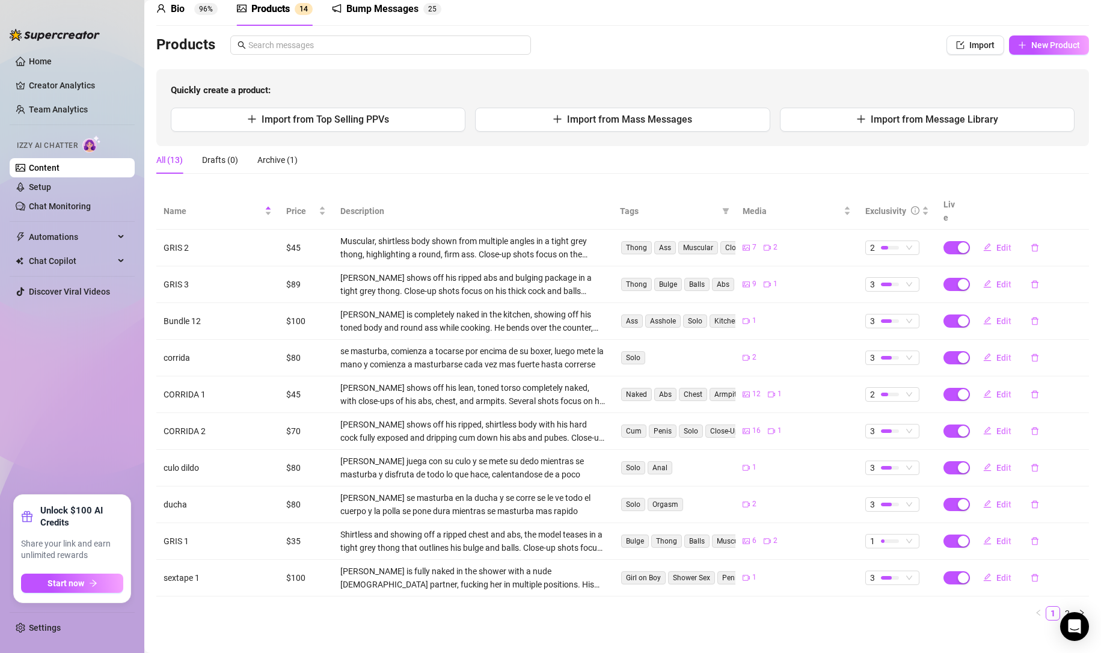
click at [68, 201] on link "Chat Monitoring" at bounding box center [60, 206] width 62 height 10
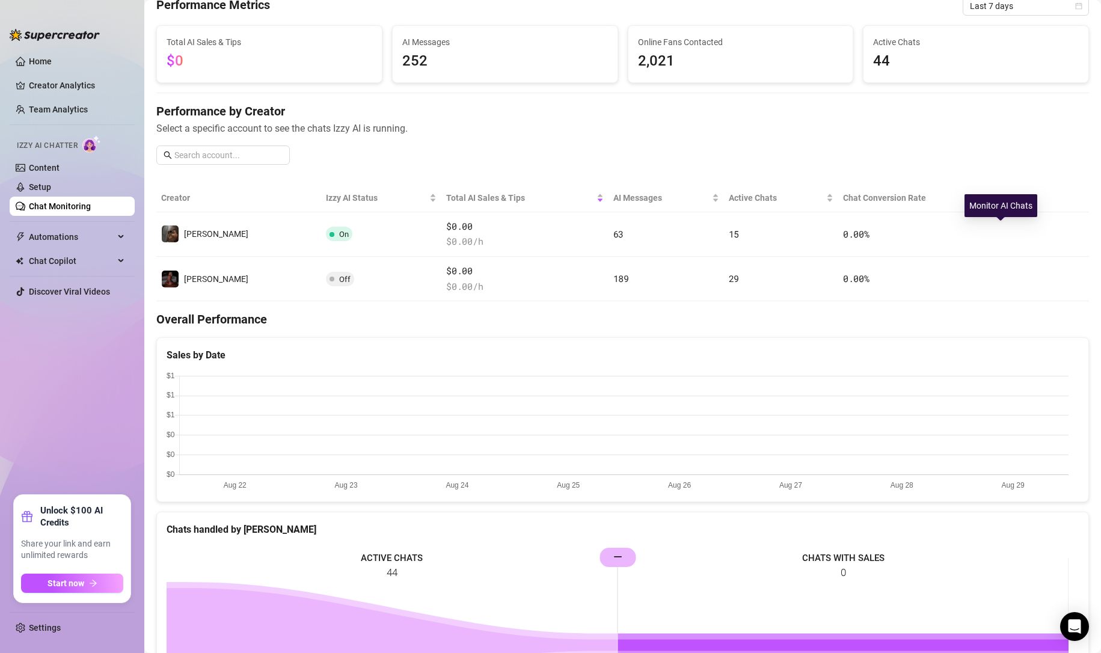
click at [1006, 233] on icon "right" at bounding box center [1010, 234] width 8 height 8
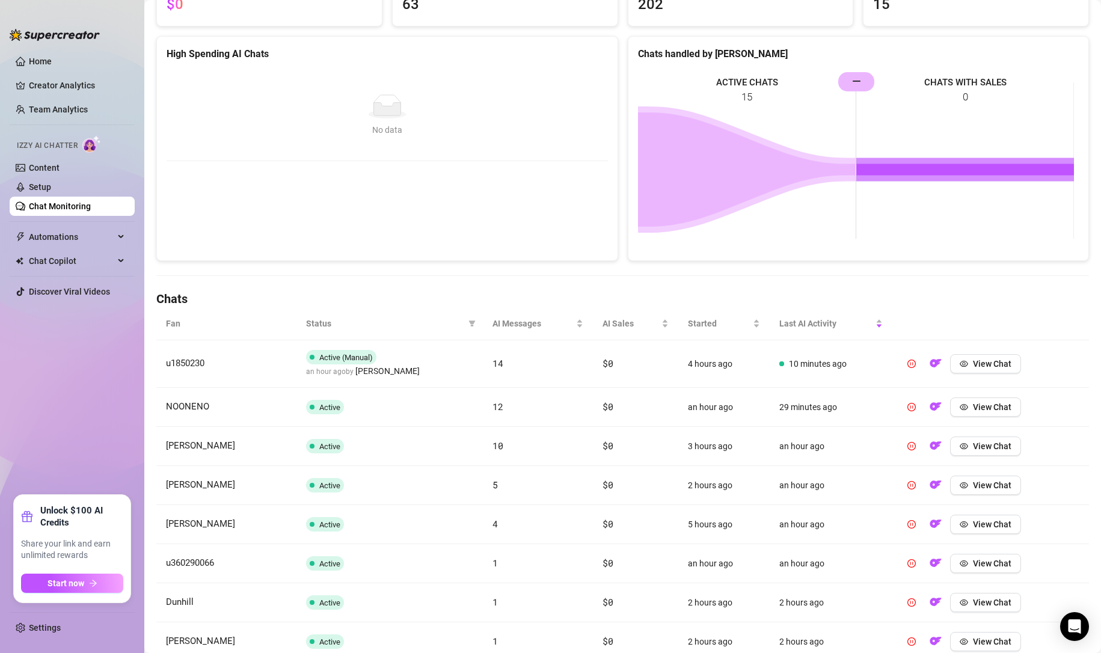
scroll to position [221, 0]
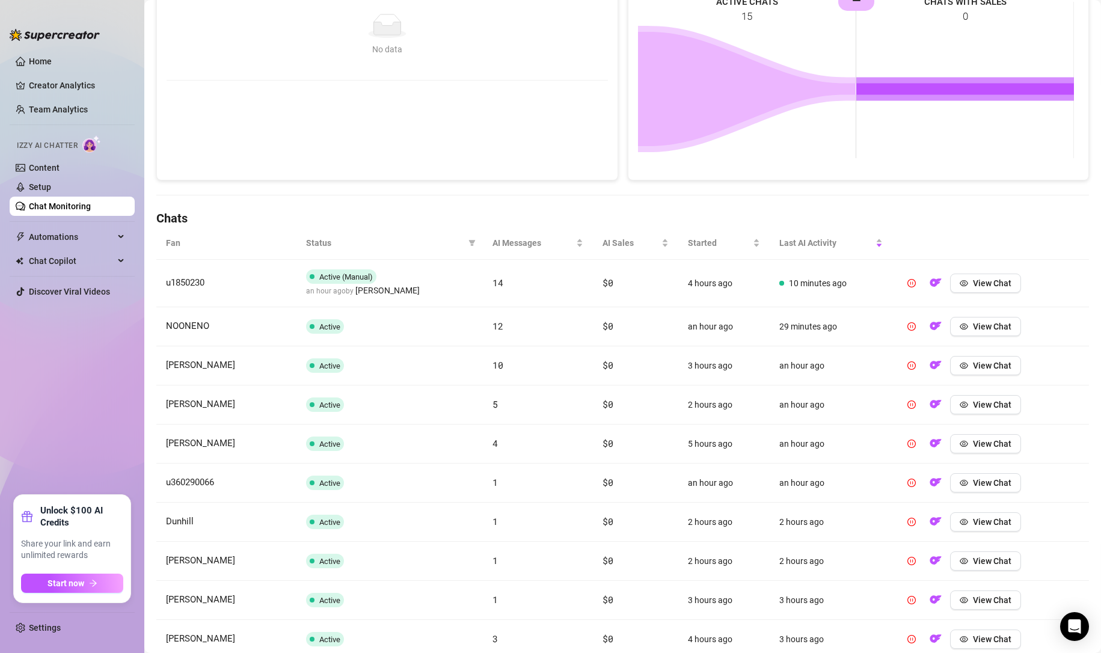
click at [322, 239] on span "Status" at bounding box center [385, 242] width 158 height 13
click at [471, 239] on icon "filter" at bounding box center [471, 242] width 7 height 7
click at [363, 284] on span "Paused" at bounding box center [371, 286] width 33 height 10
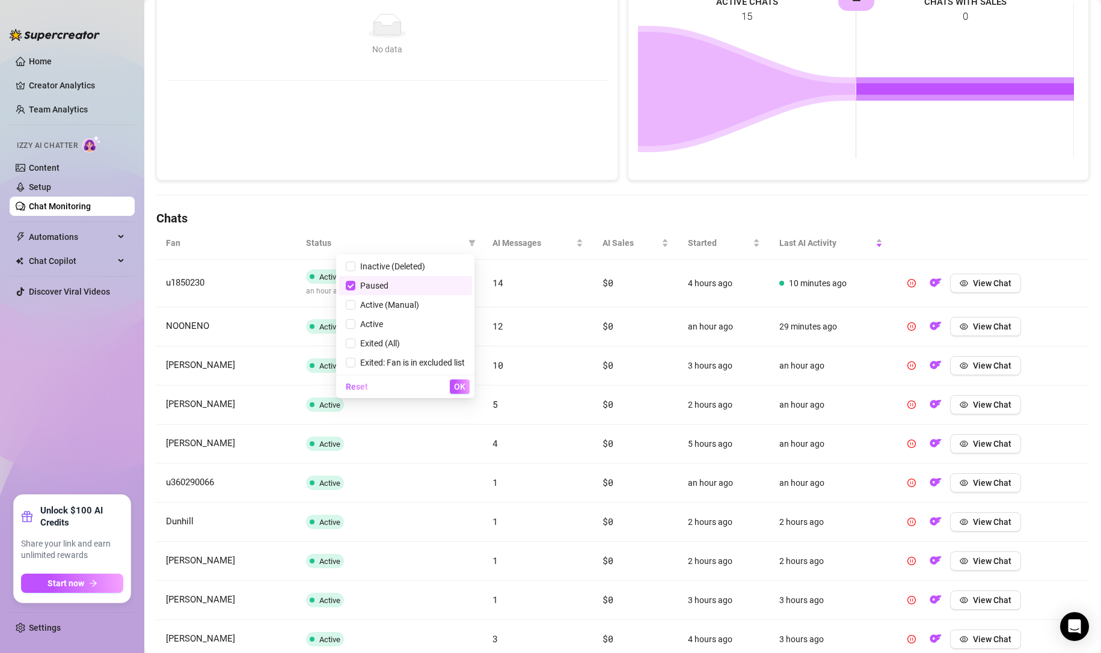
click at [457, 389] on span "OK" at bounding box center [459, 387] width 11 height 10
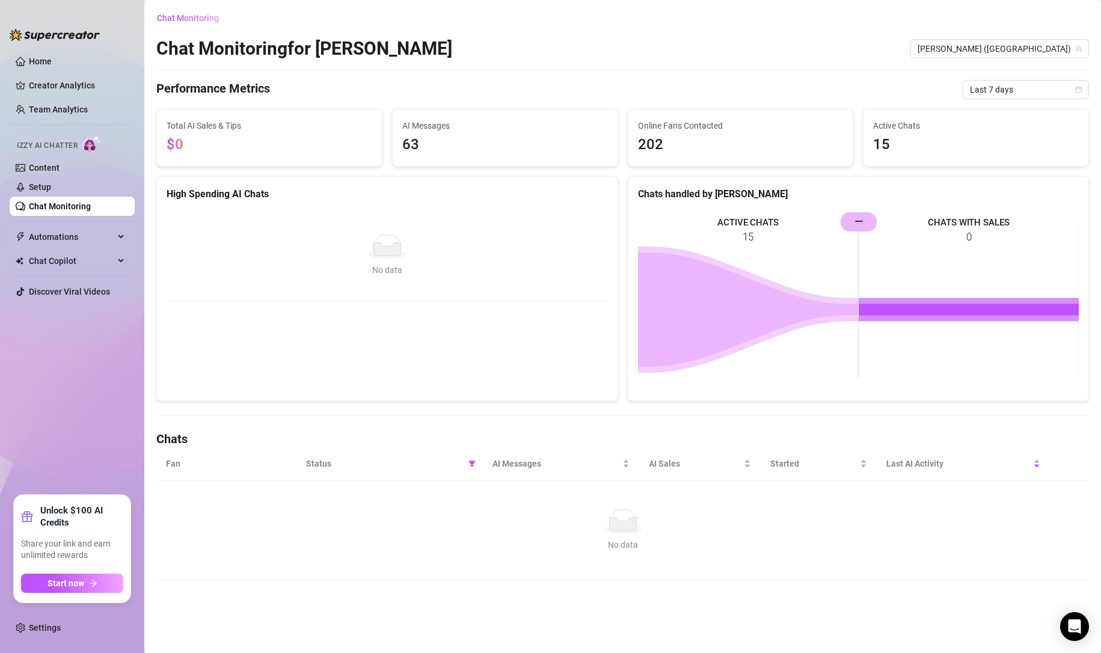
click at [476, 465] on span at bounding box center [472, 464] width 12 height 18
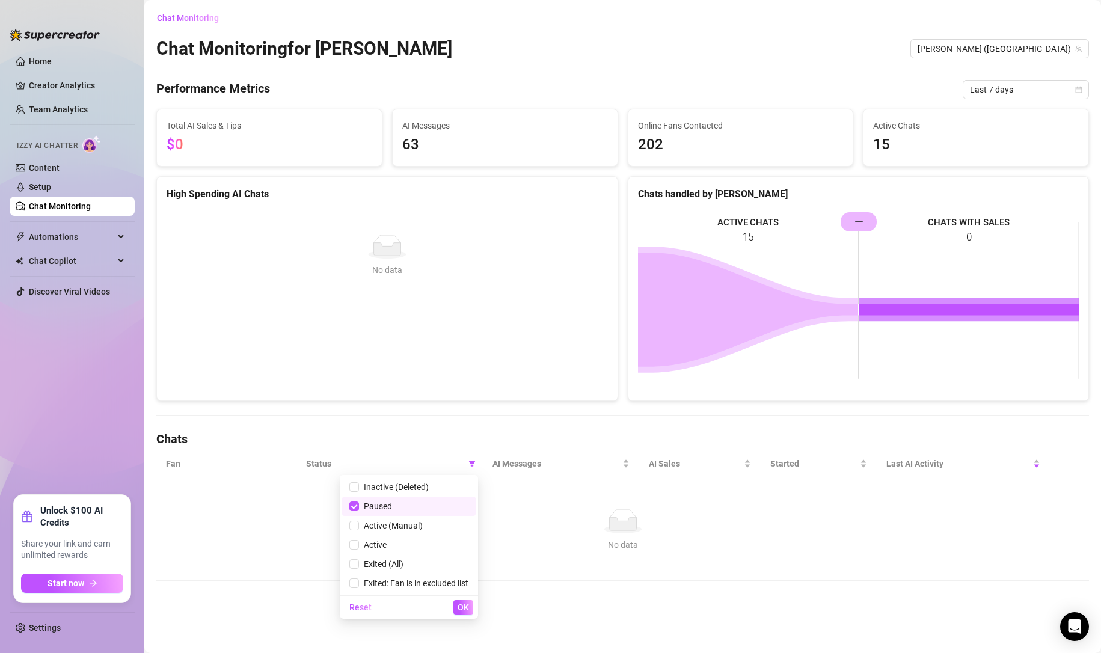
click at [360, 506] on span "Paused" at bounding box center [375, 507] width 33 height 10
checkbox input "false"
click at [461, 609] on span "OK" at bounding box center [463, 608] width 11 height 10
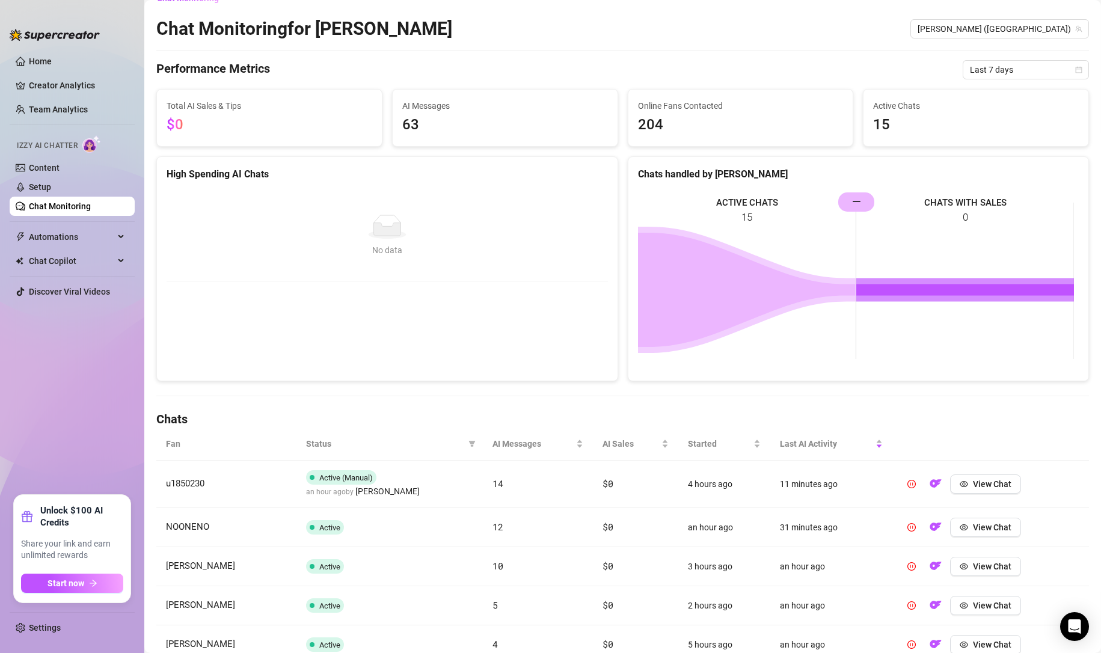
scroll to position [40, 0]
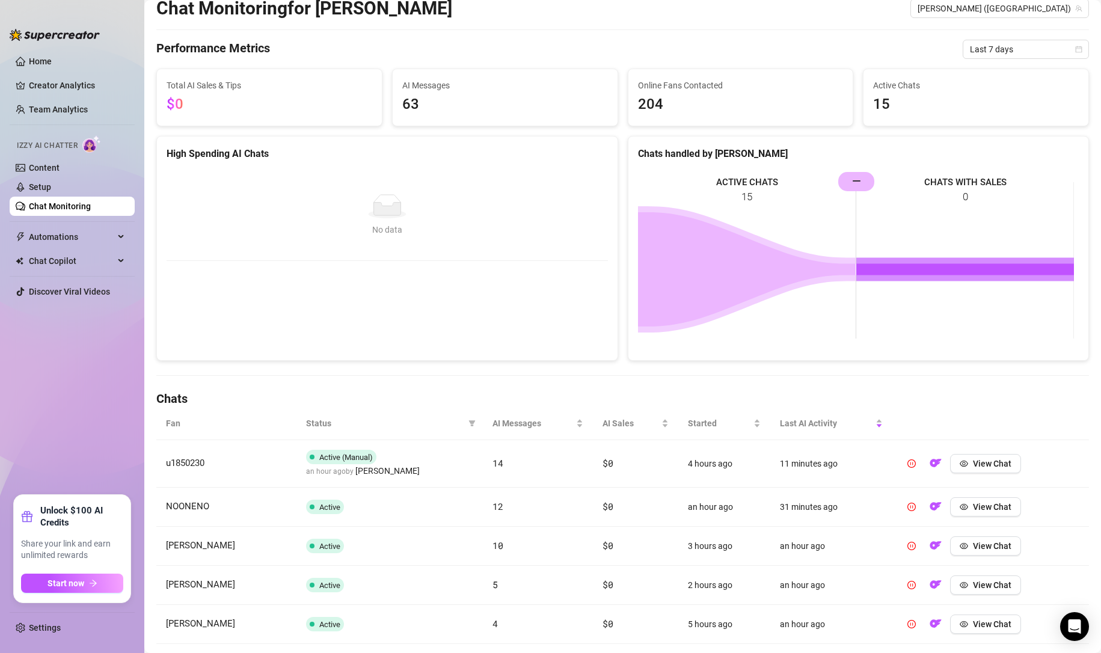
click at [319, 420] on span "Status" at bounding box center [385, 423] width 158 height 13
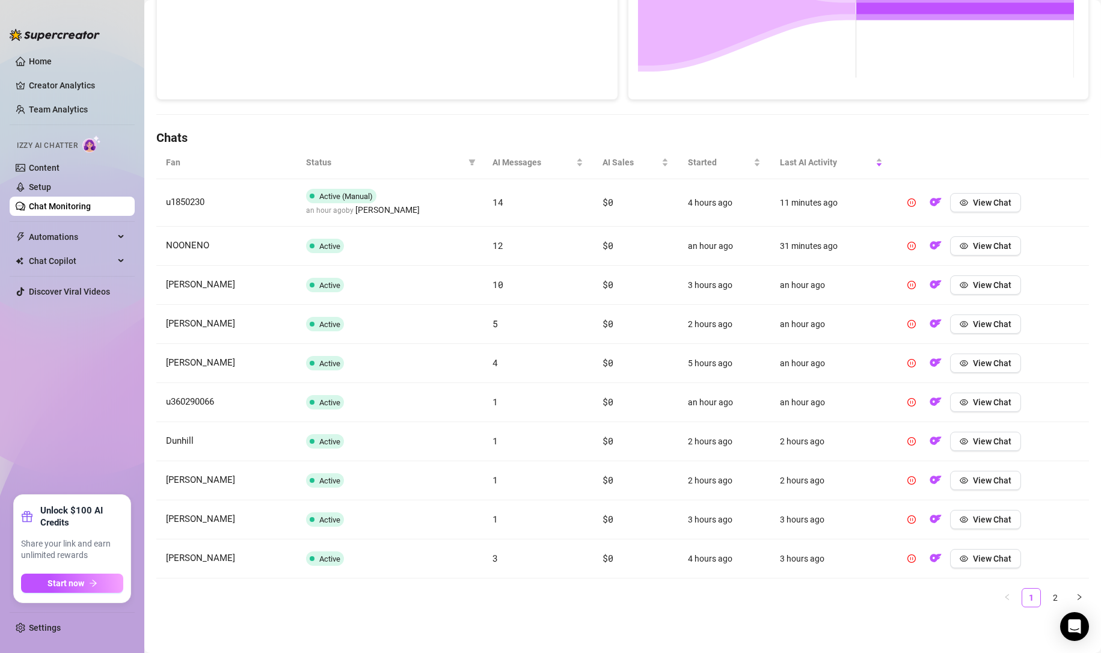
scroll to position [241, 0]
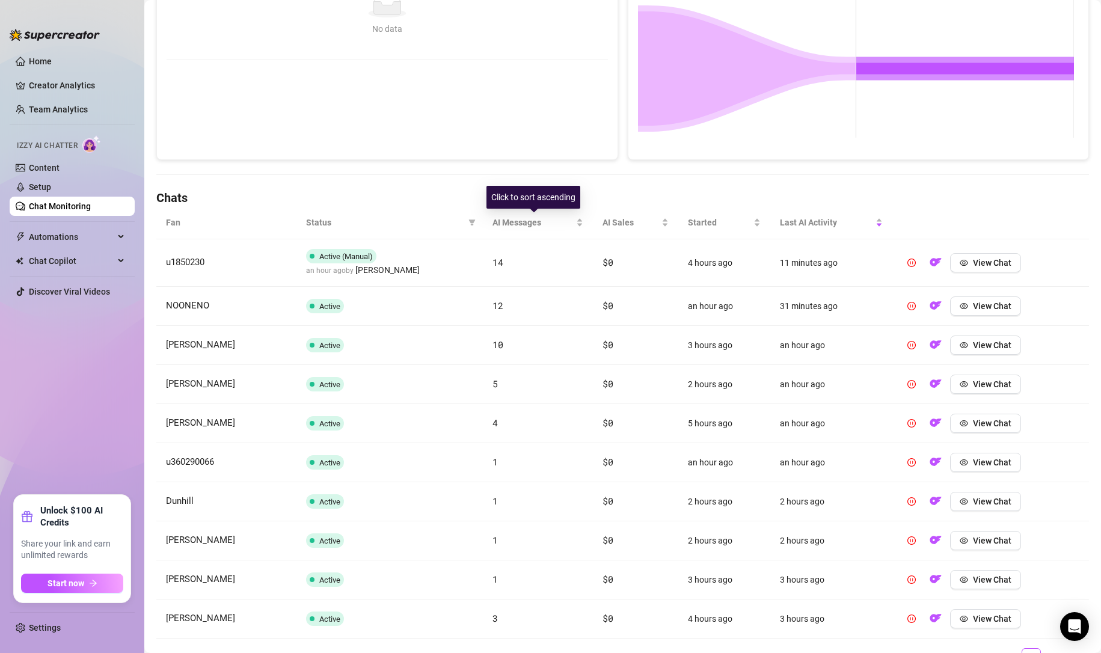
click at [577, 223] on div "AI Messages" at bounding box center [537, 222] width 91 height 13
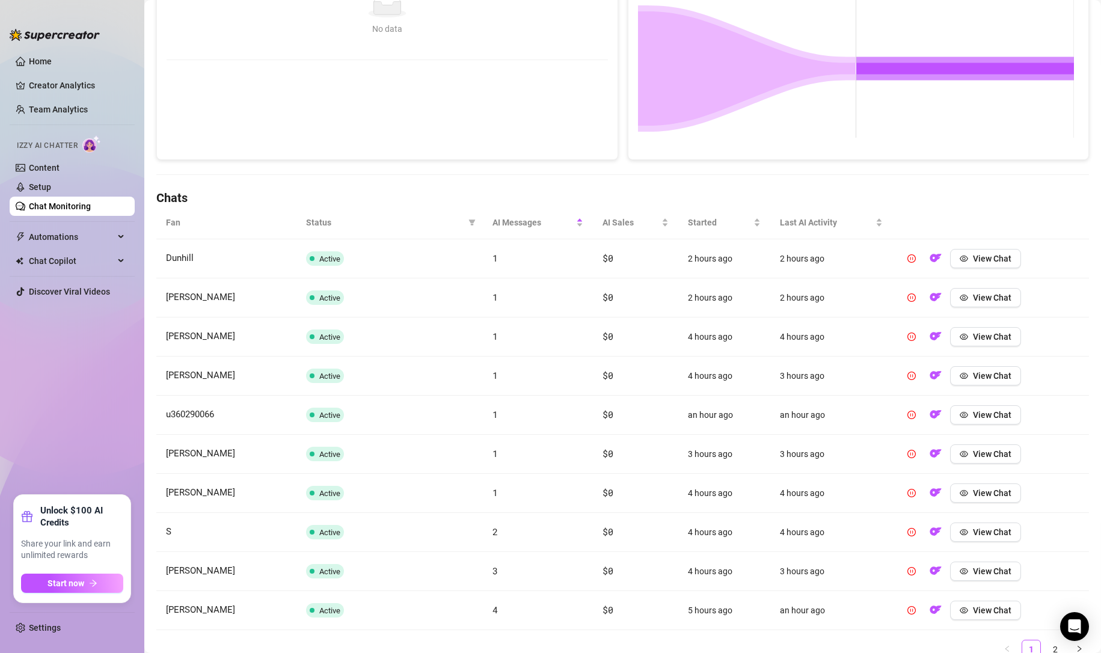
click at [856, 500] on td "4 hours ago" at bounding box center [831, 493] width 122 height 39
click at [973, 493] on span "View Chat" at bounding box center [992, 493] width 38 height 10
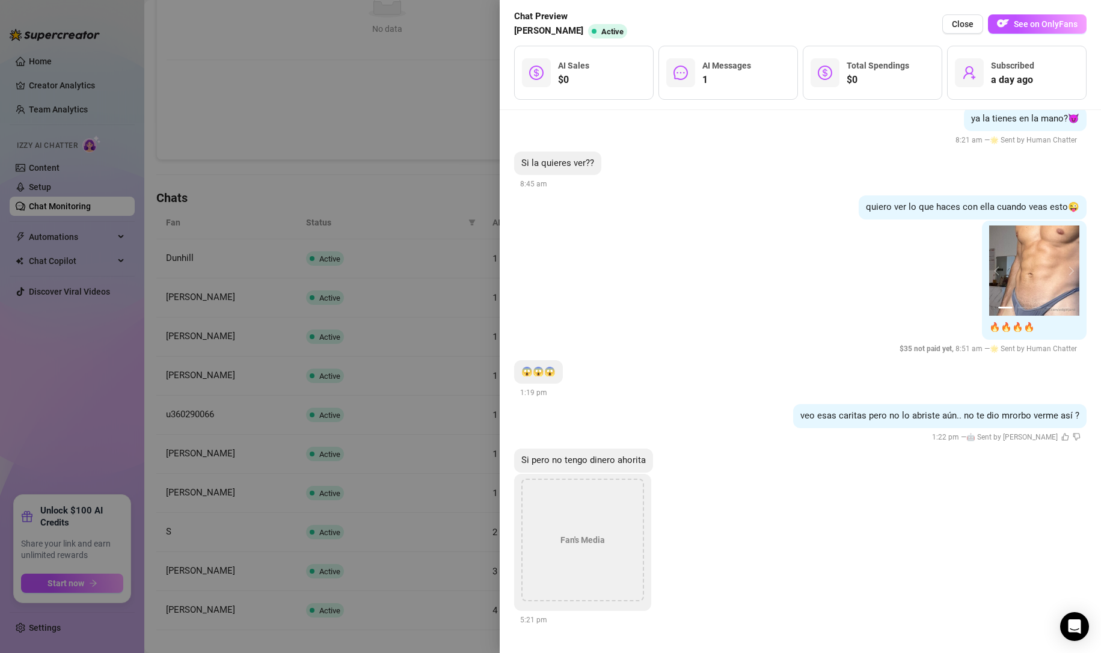
scroll to position [520, 0]
click at [450, 96] on div at bounding box center [550, 326] width 1101 height 653
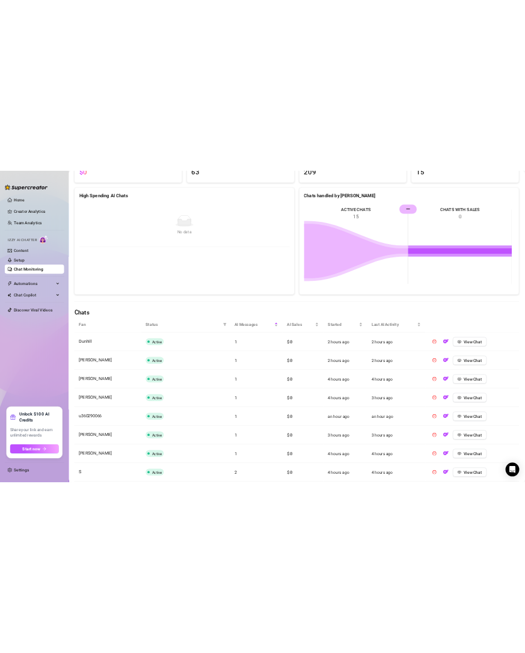
scroll to position [0, 0]
